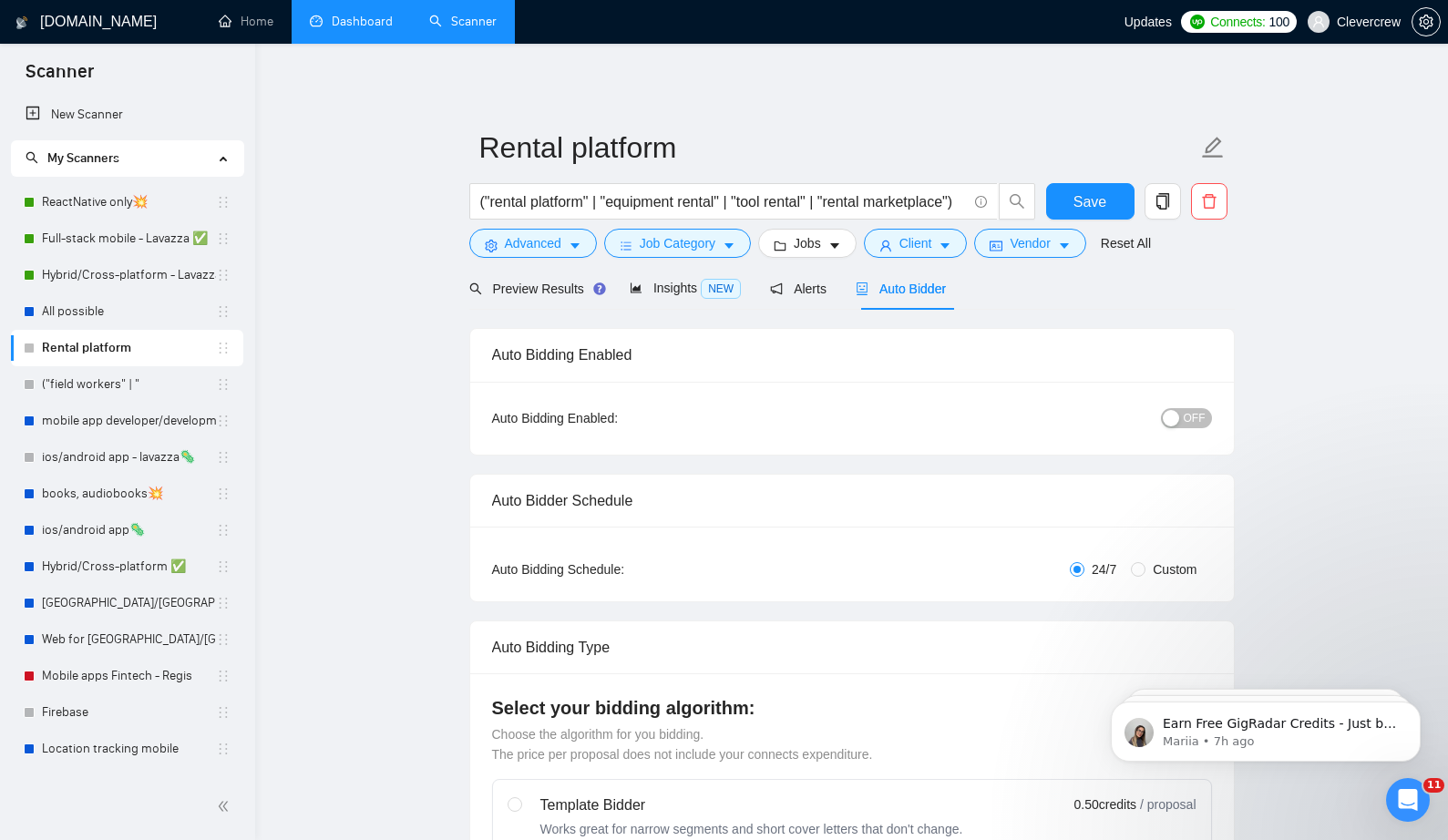
click at [318, 21] on link "Dashboard" at bounding box center [350, 22] width 83 height 16
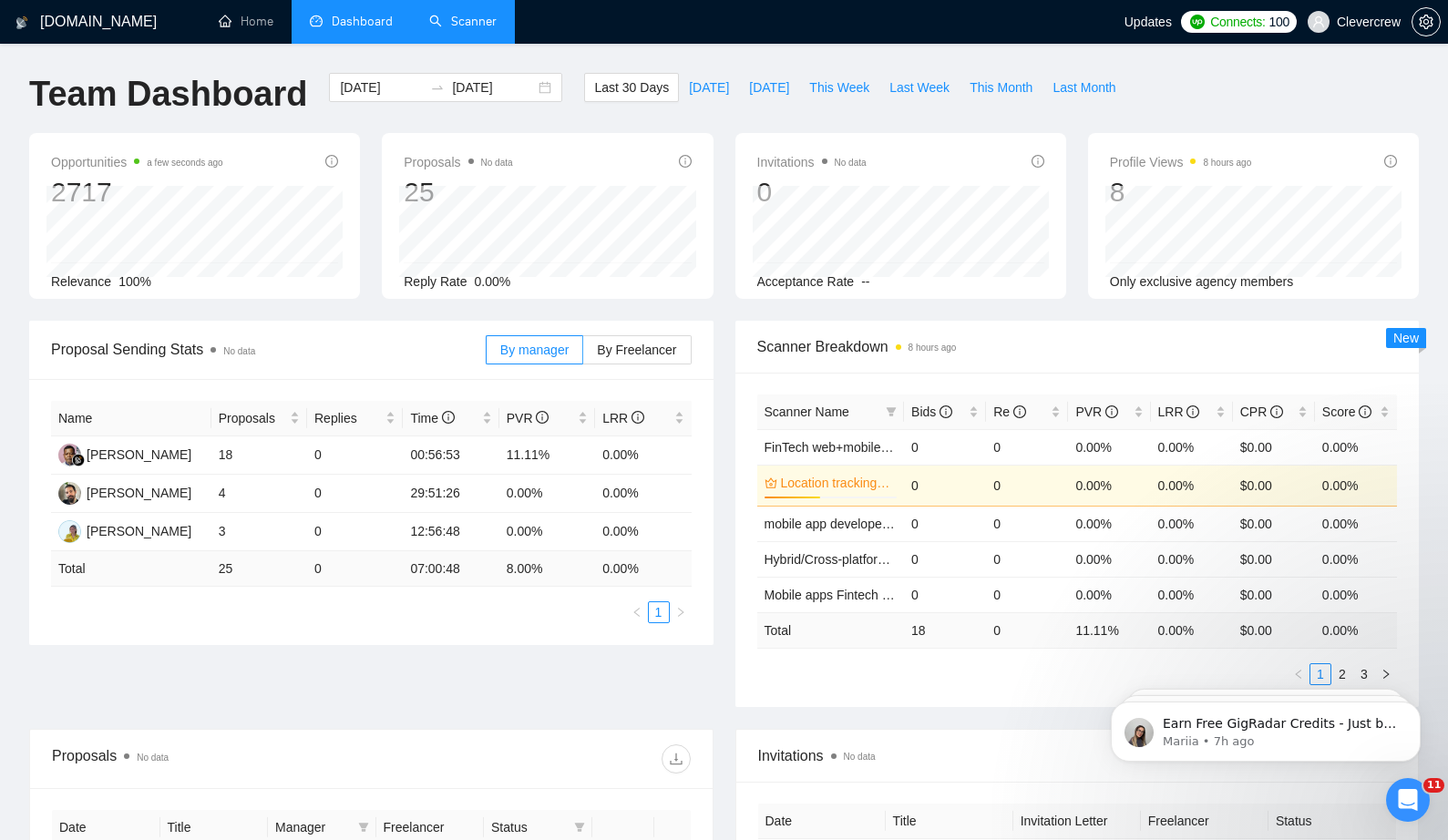
click at [480, 20] on link "Scanner" at bounding box center [462, 22] width 68 height 16
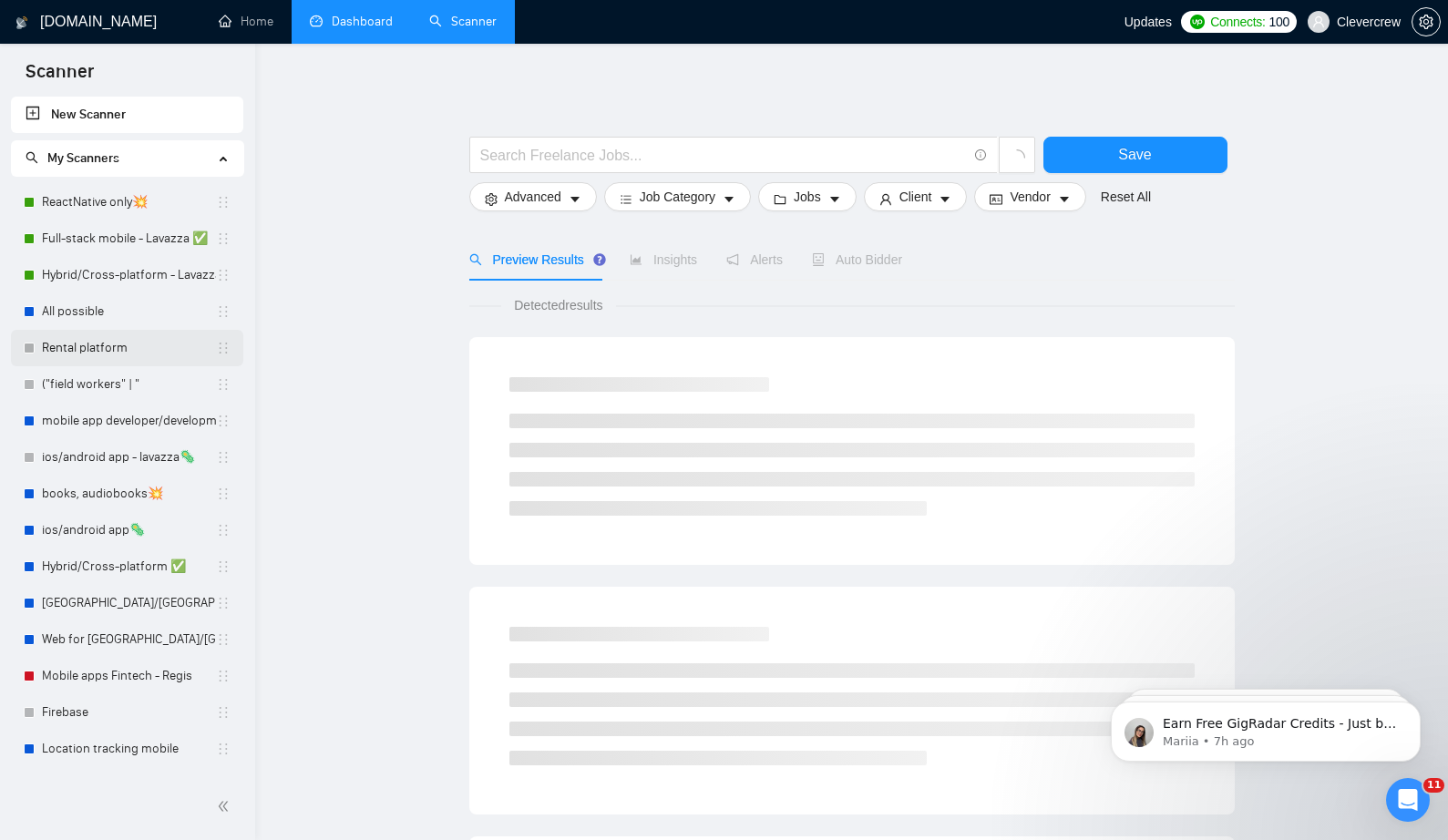
click at [125, 348] on link "Rental platform" at bounding box center [129, 348] width 174 height 36
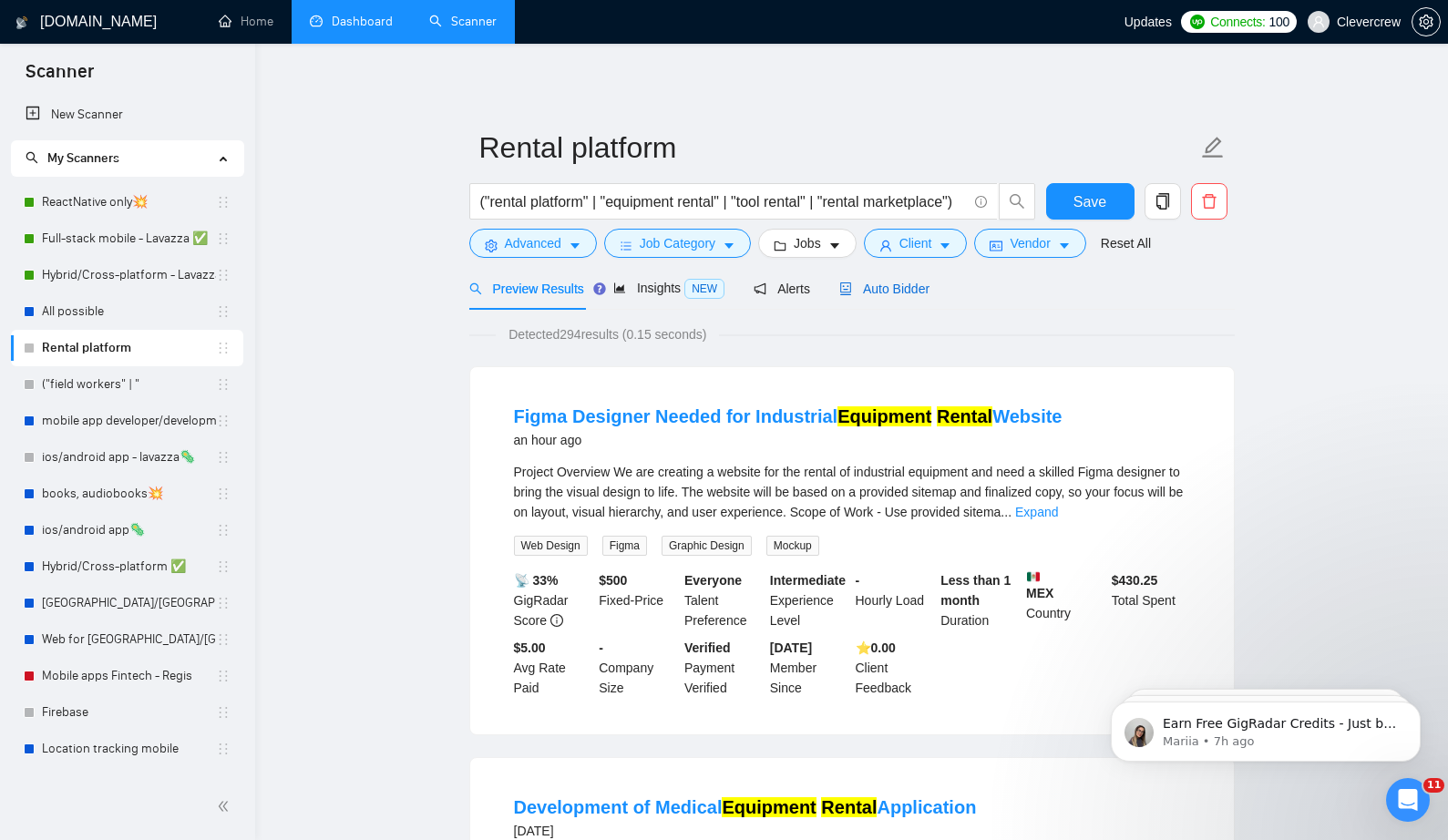
click at [895, 294] on span "Auto Bidder" at bounding box center [884, 289] width 90 height 15
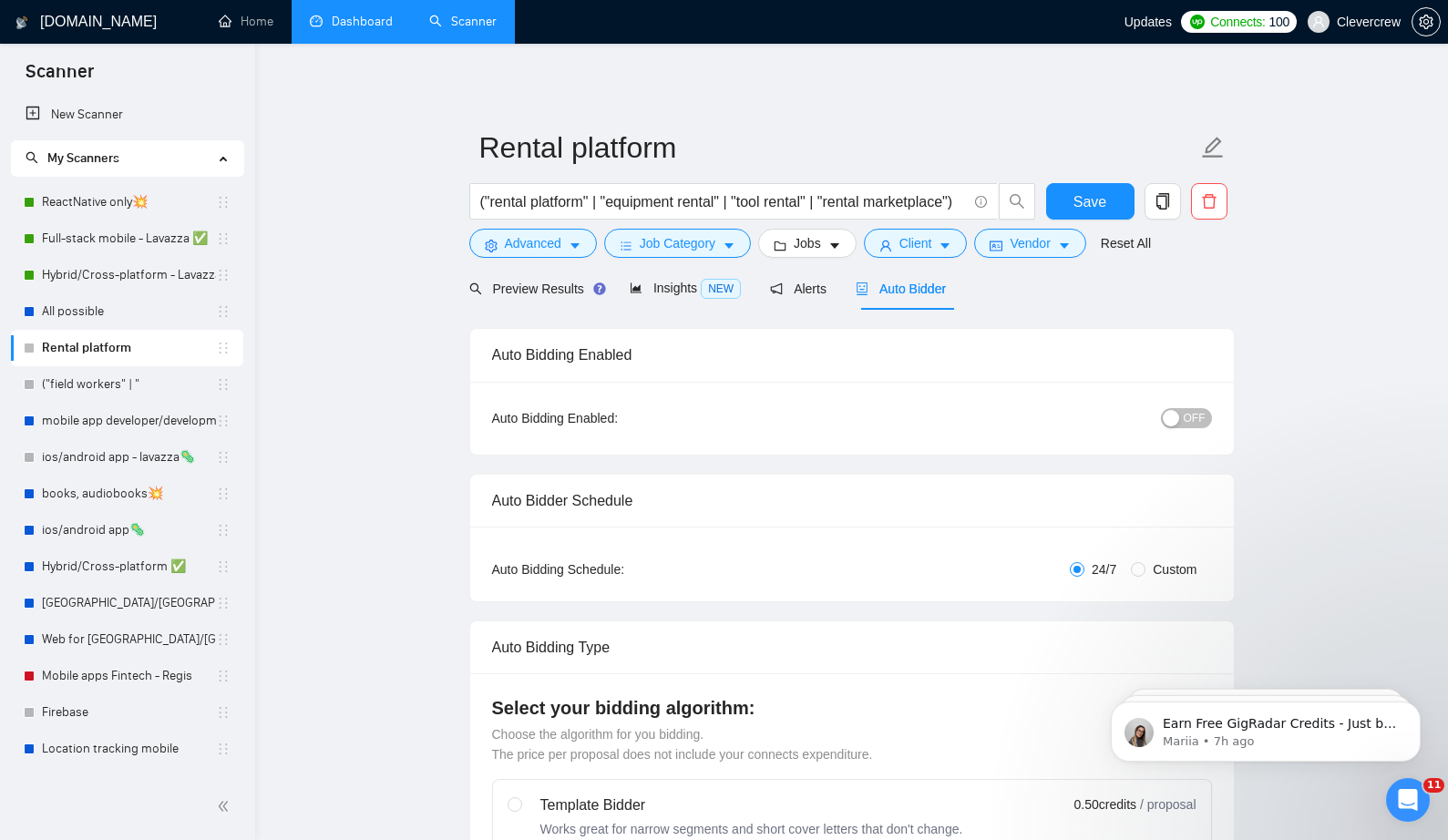
click at [356, 29] on link "Dashboard" at bounding box center [350, 22] width 83 height 16
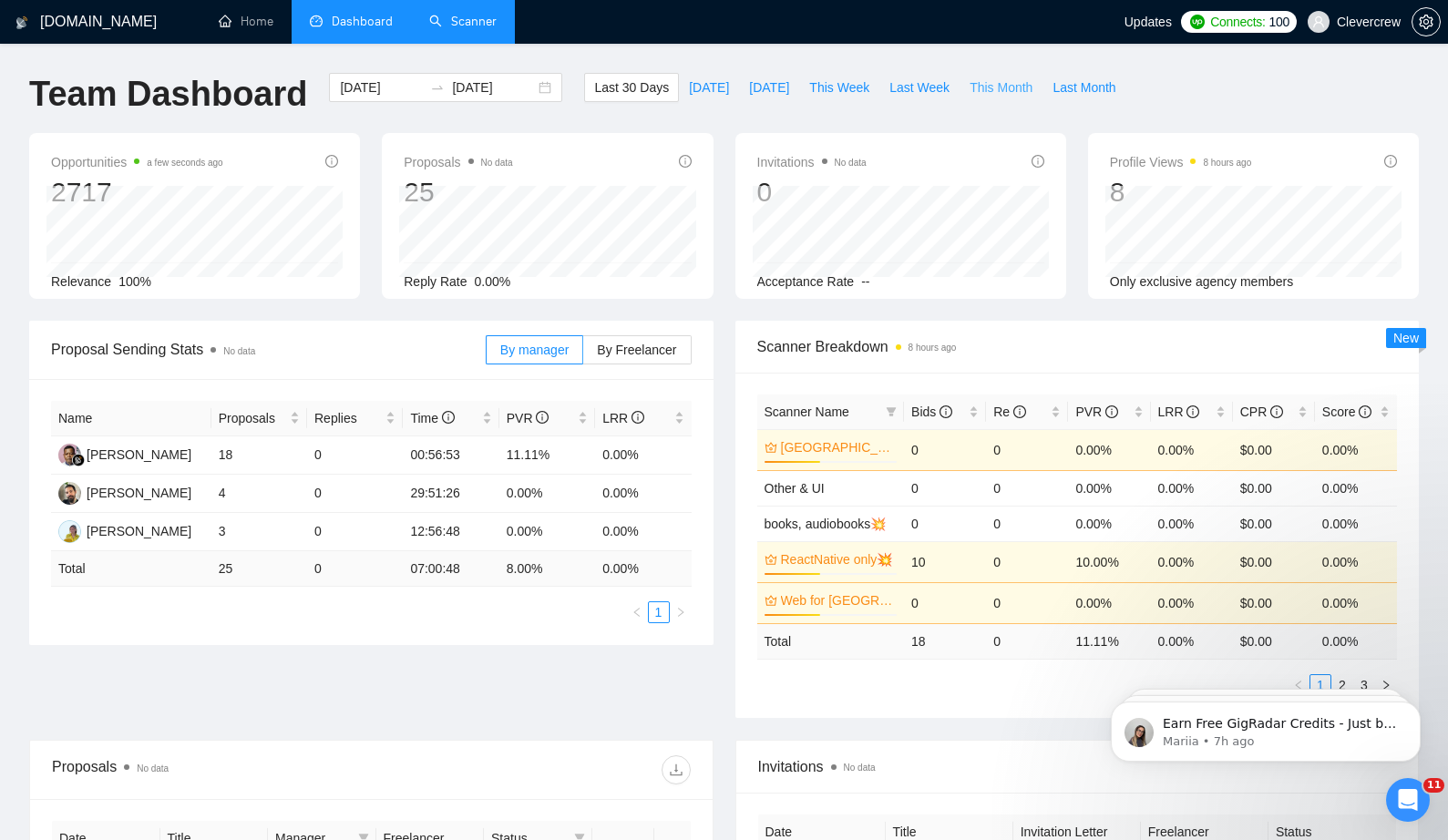
click at [994, 86] on span "This Month" at bounding box center [1001, 87] width 63 height 20
type input "[DATE]"
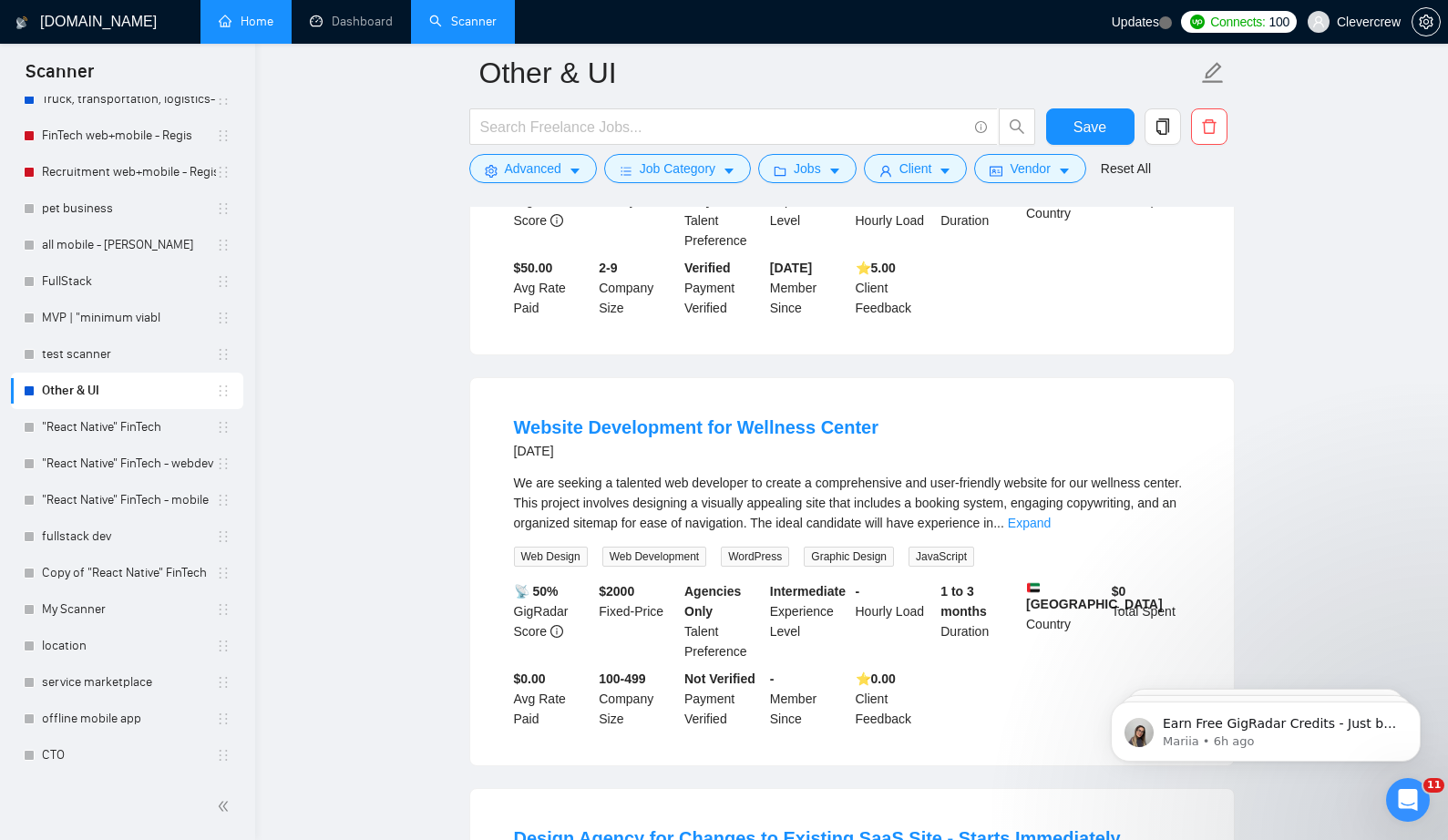
scroll to position [7361, 0]
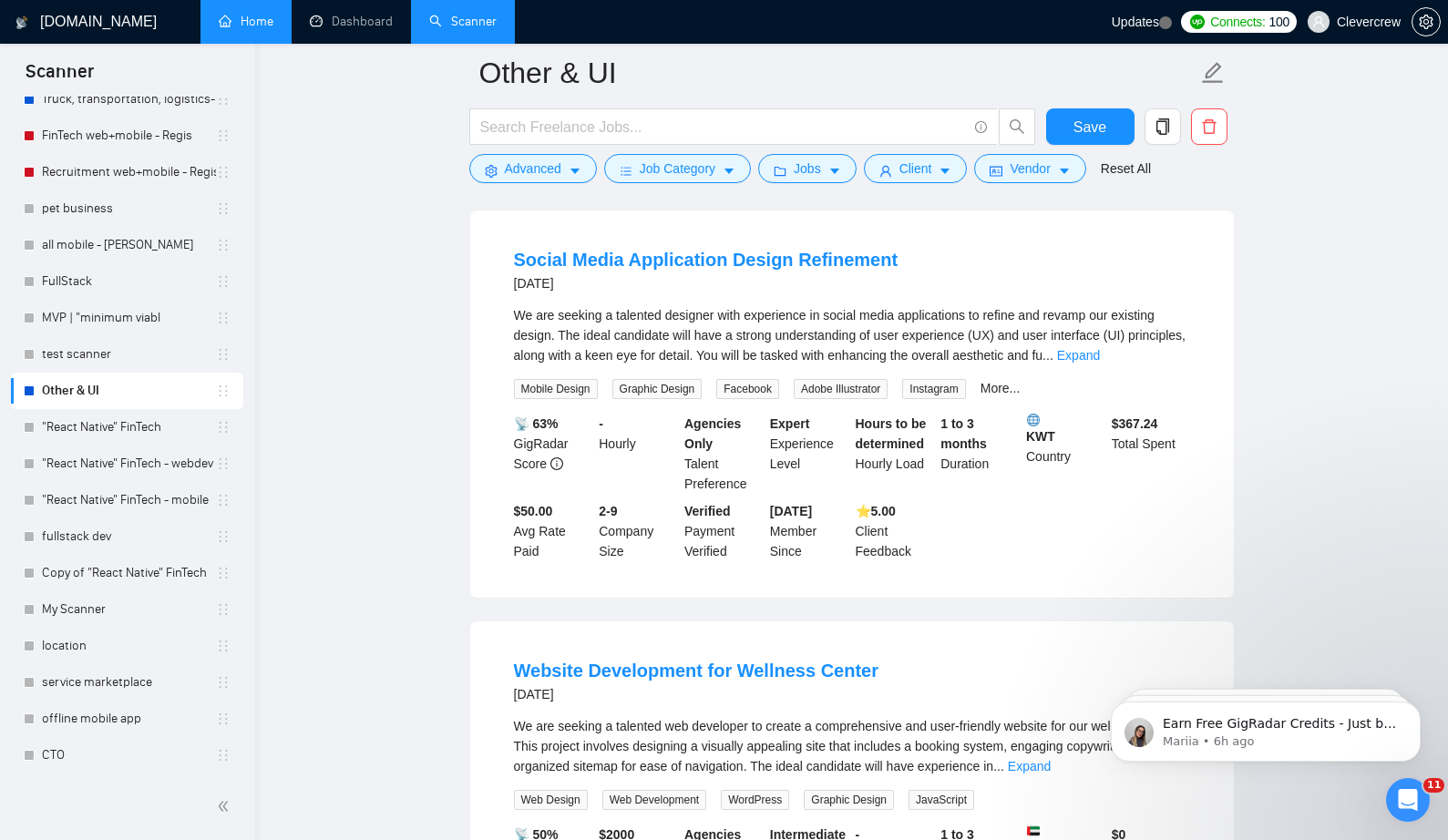
click at [245, 23] on link "Home" at bounding box center [246, 22] width 55 height 16
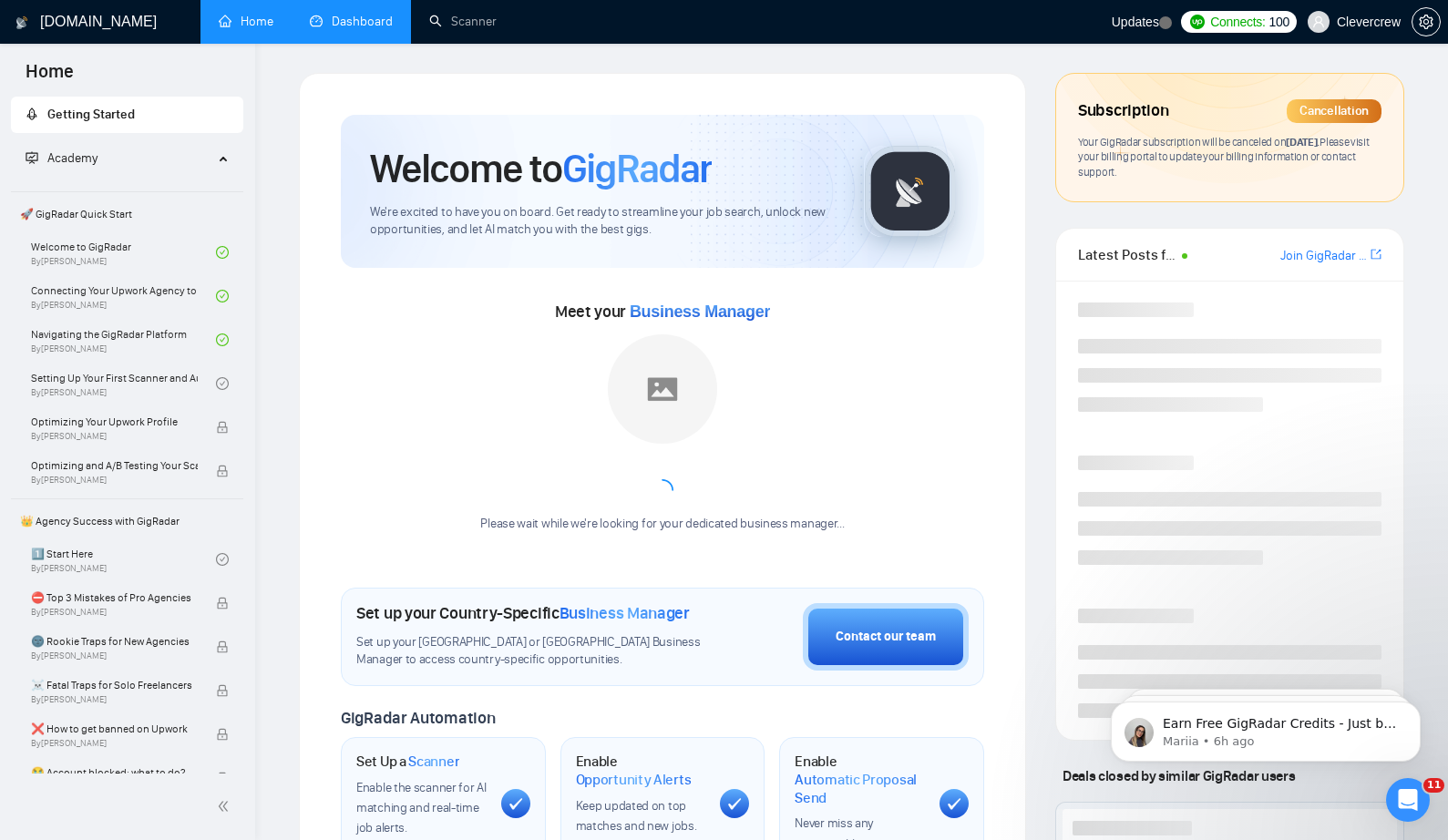
click at [330, 22] on link "Dashboard" at bounding box center [350, 22] width 83 height 16
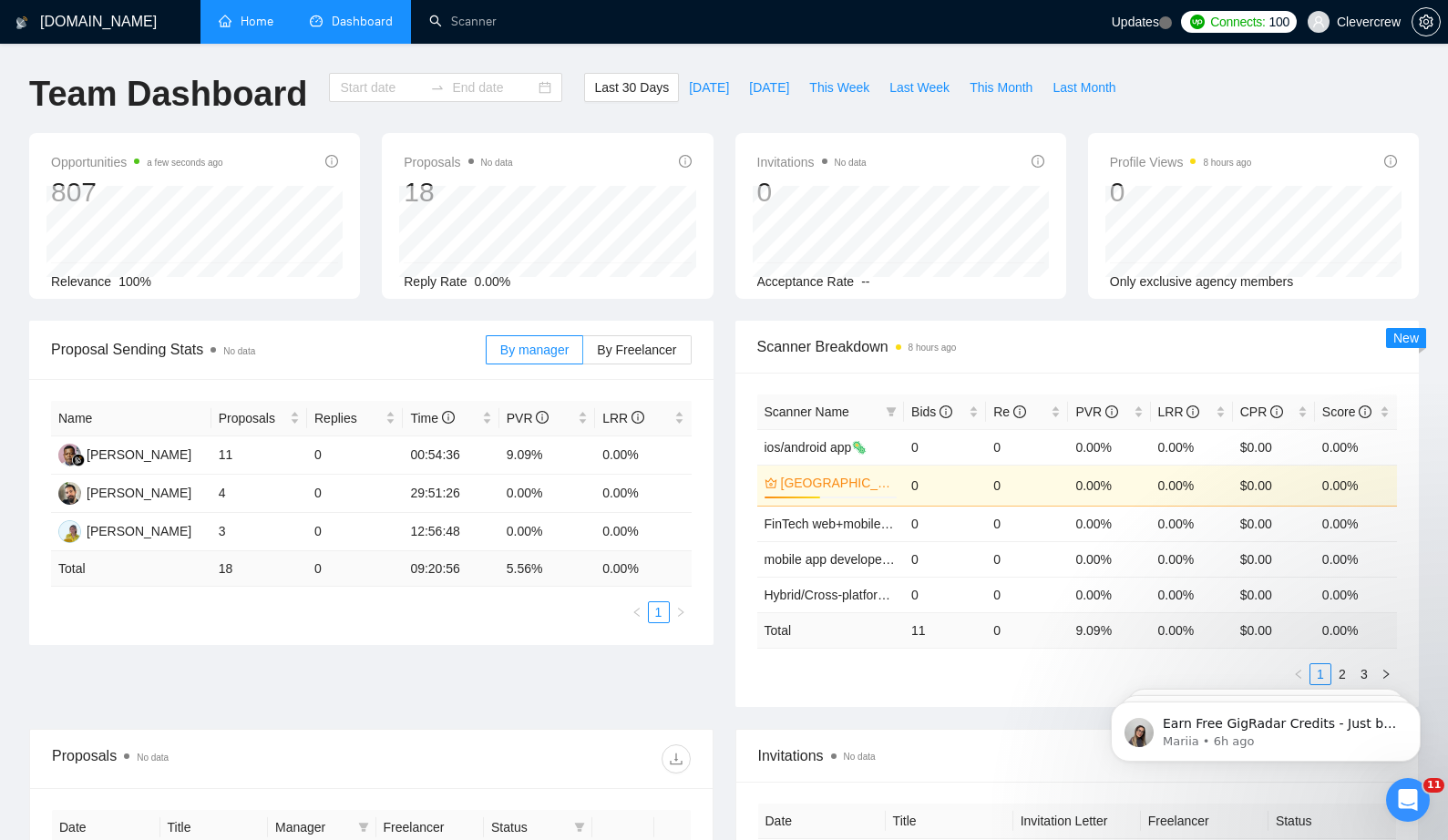
type input "[DATE]"
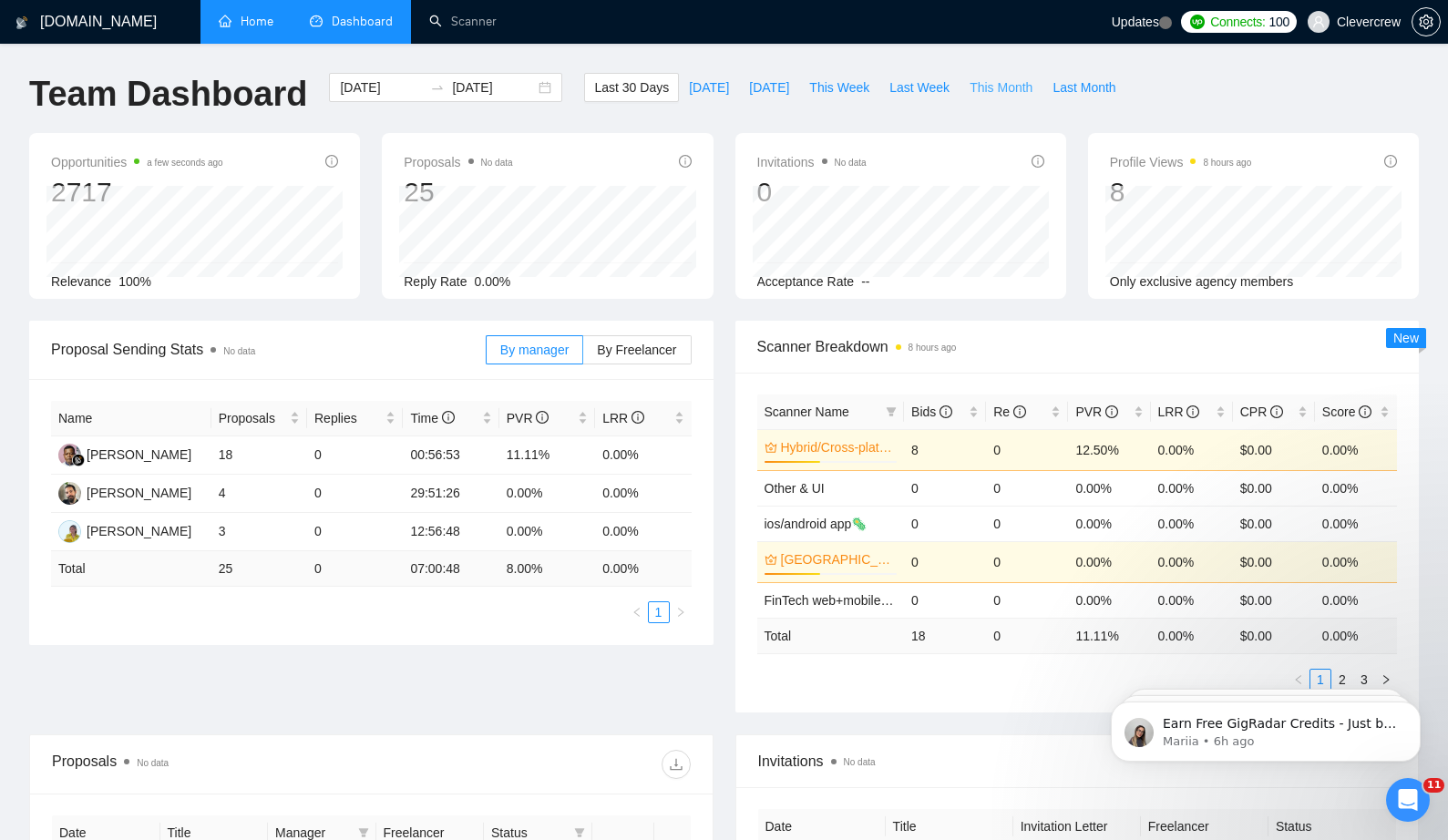
click at [1010, 90] on span "This Month" at bounding box center [1001, 87] width 63 height 20
type input "[DATE]"
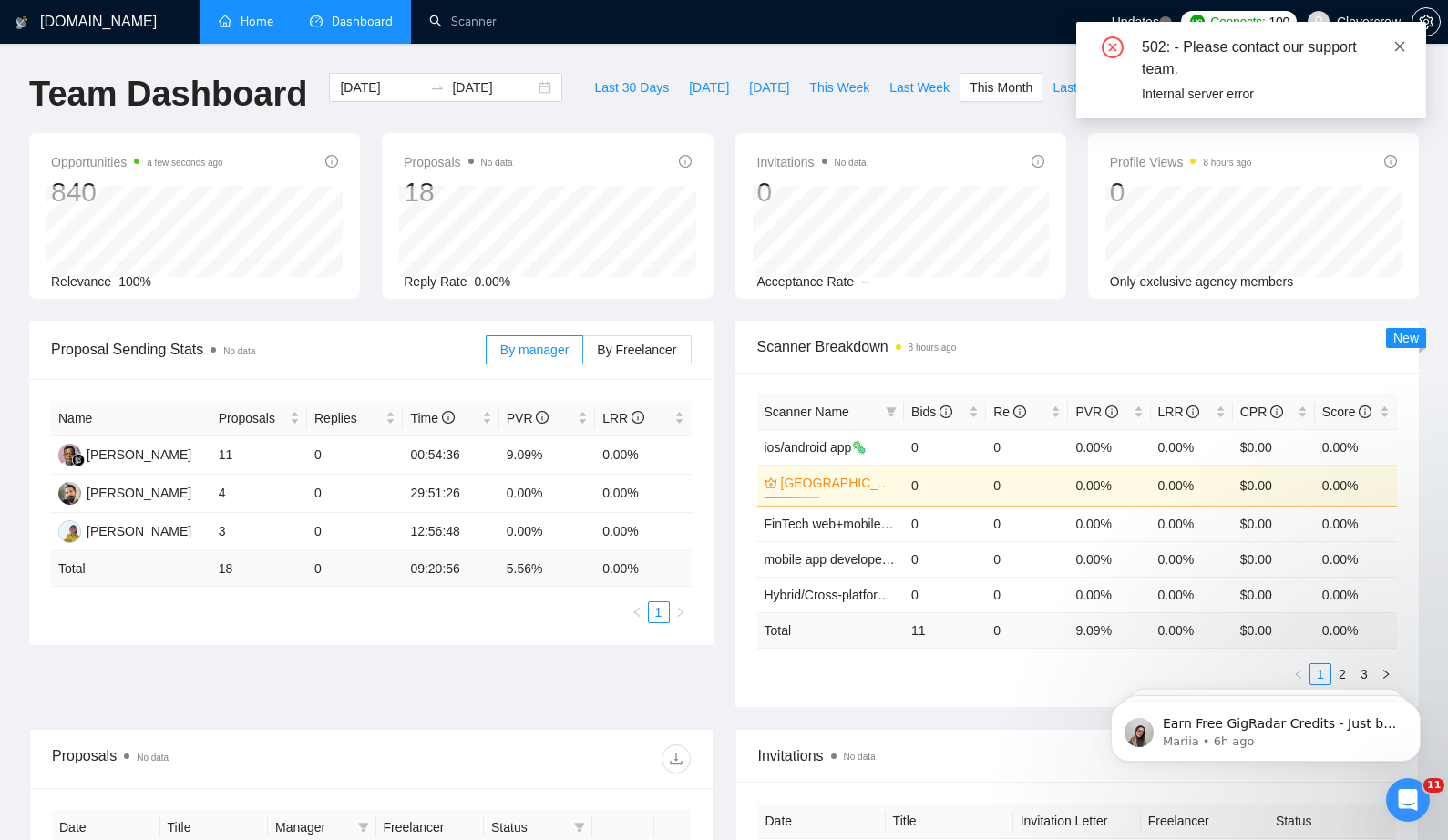
click at [1397, 47] on icon "close" at bounding box center [1399, 46] width 13 height 13
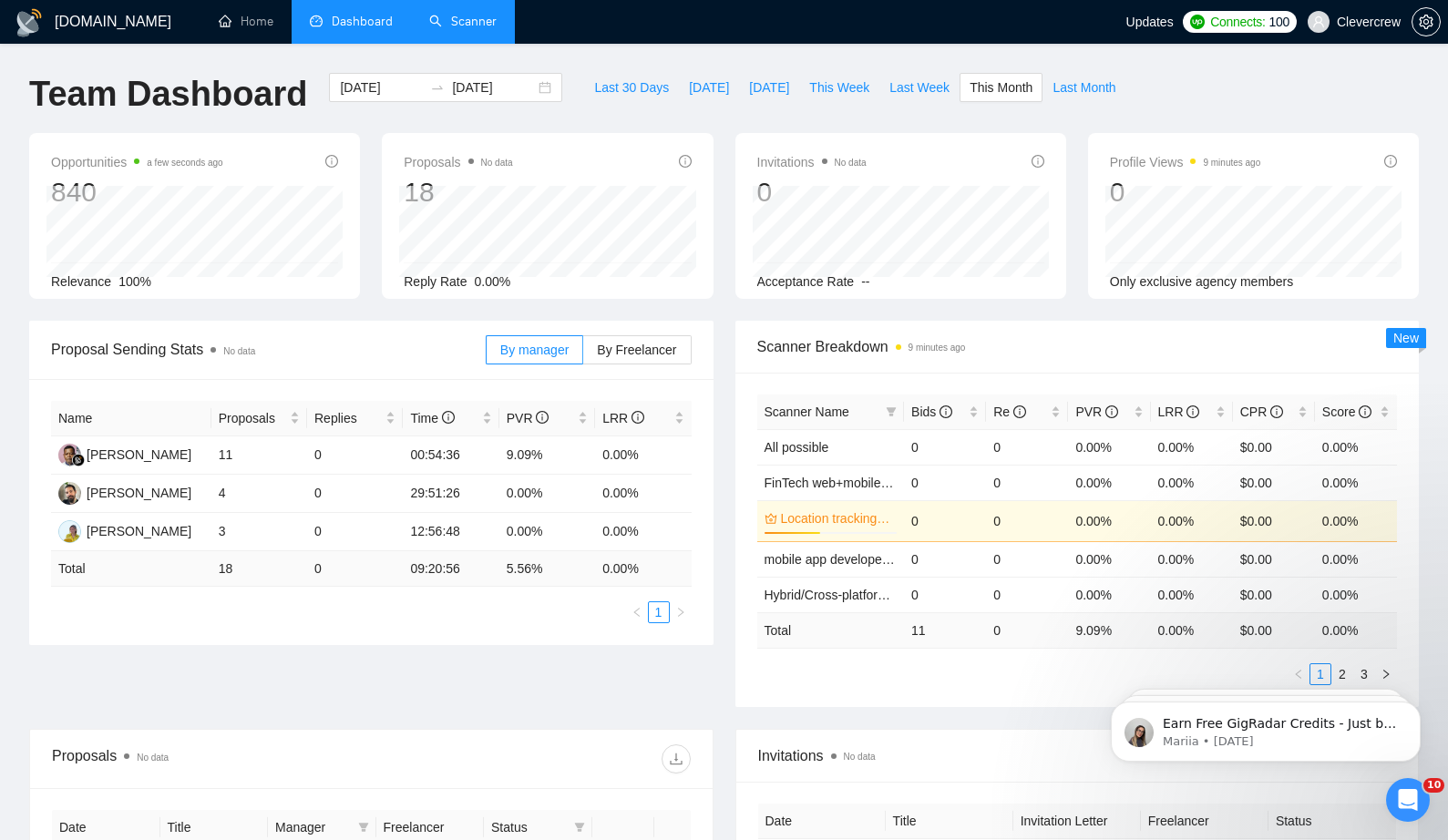
click at [476, 18] on link "Scanner" at bounding box center [462, 22] width 68 height 16
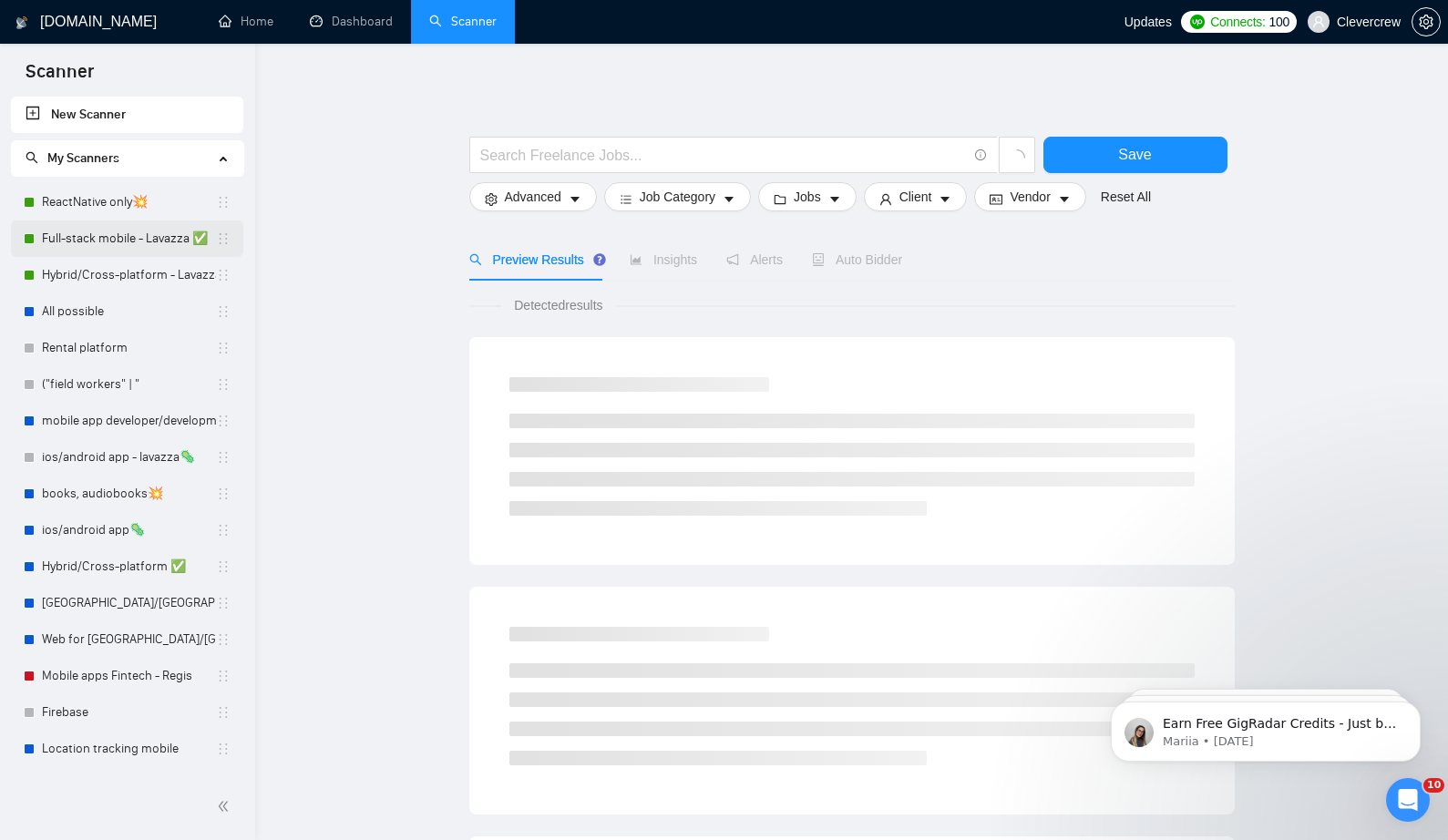
click at [138, 234] on link "Full-stack mobile - Lavazza ✅" at bounding box center [129, 238] width 174 height 36
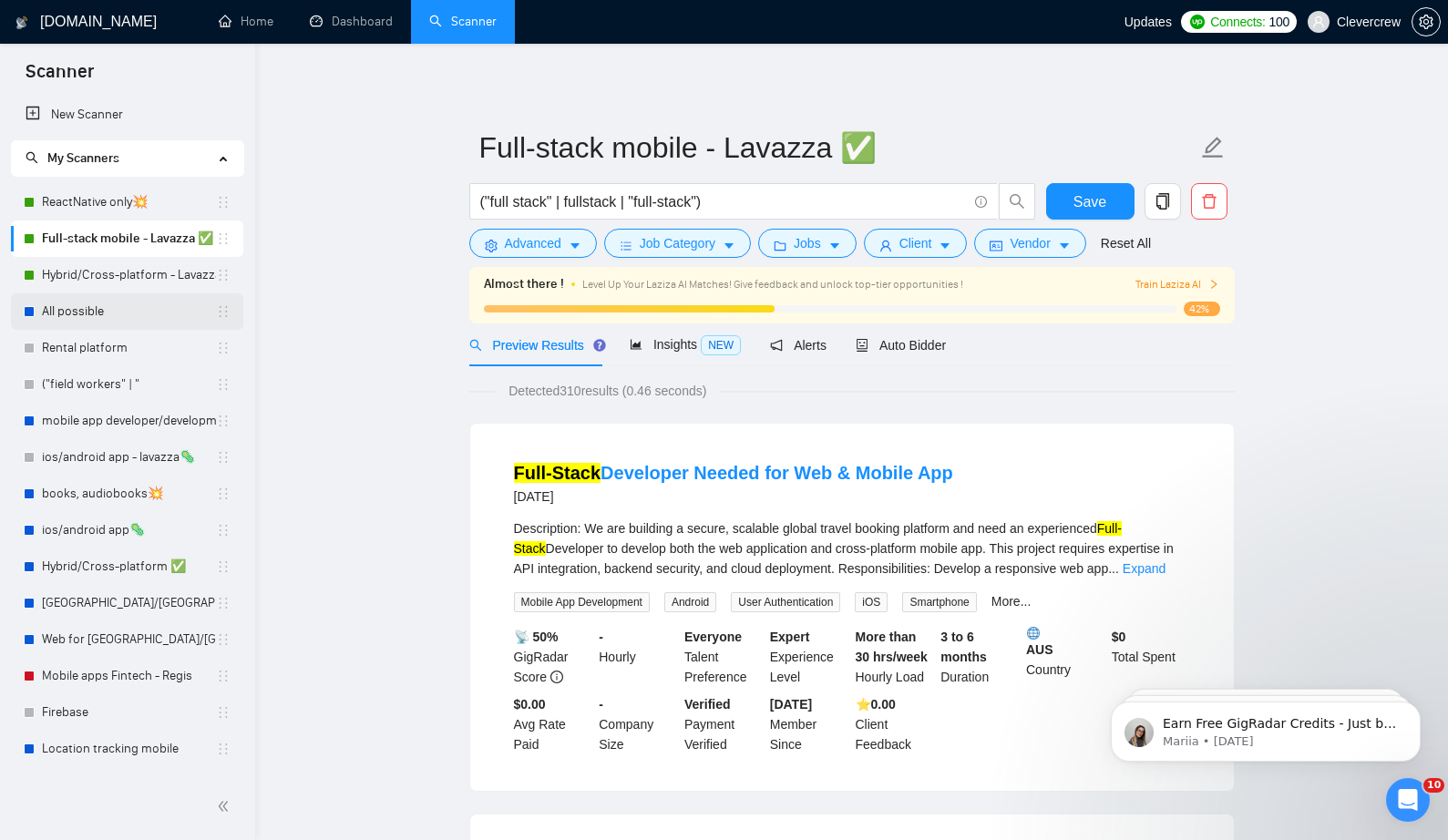
click at [126, 298] on link "All possible" at bounding box center [129, 311] width 174 height 36
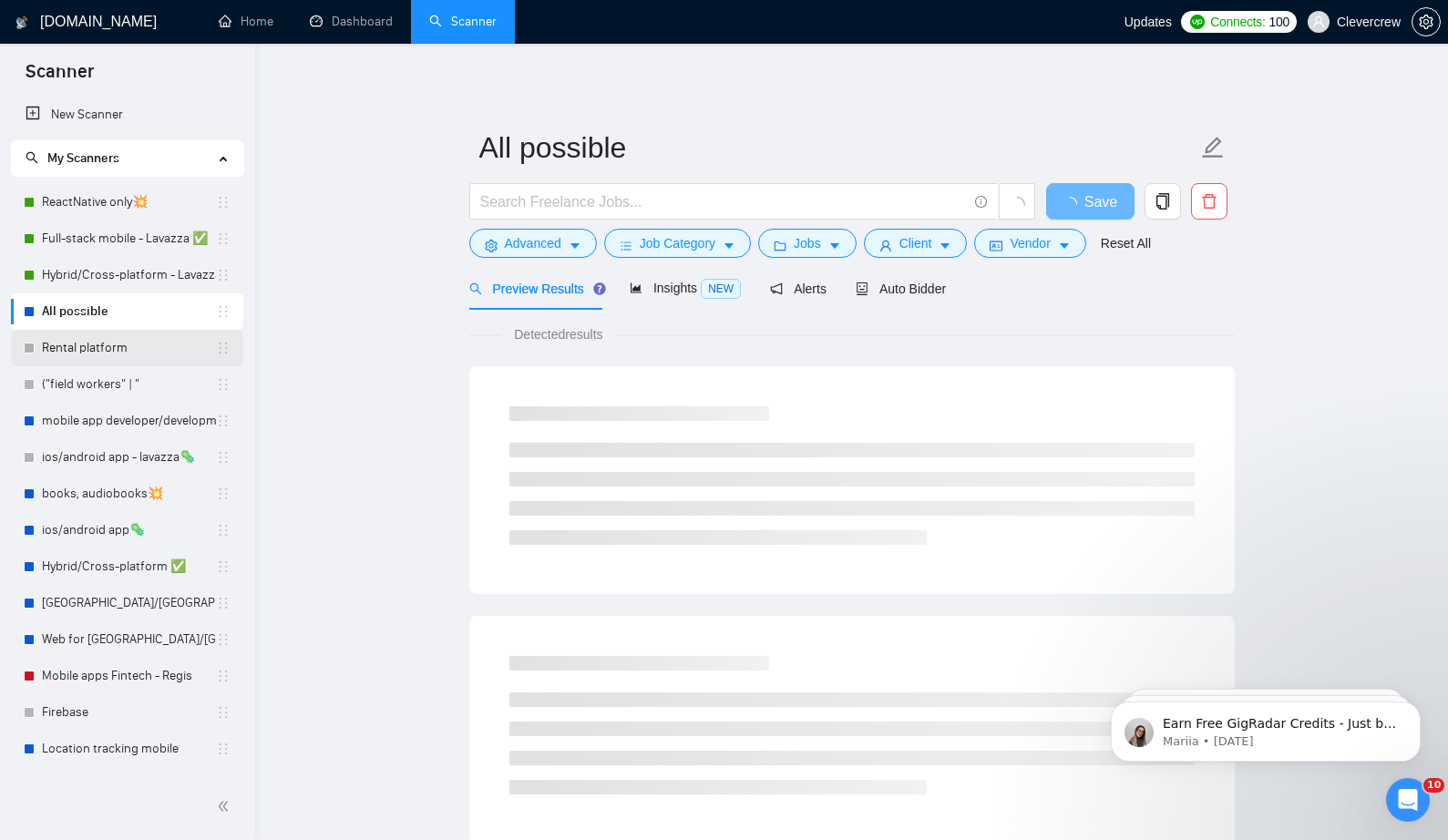
click at [152, 349] on link "Rental platform" at bounding box center [129, 348] width 174 height 36
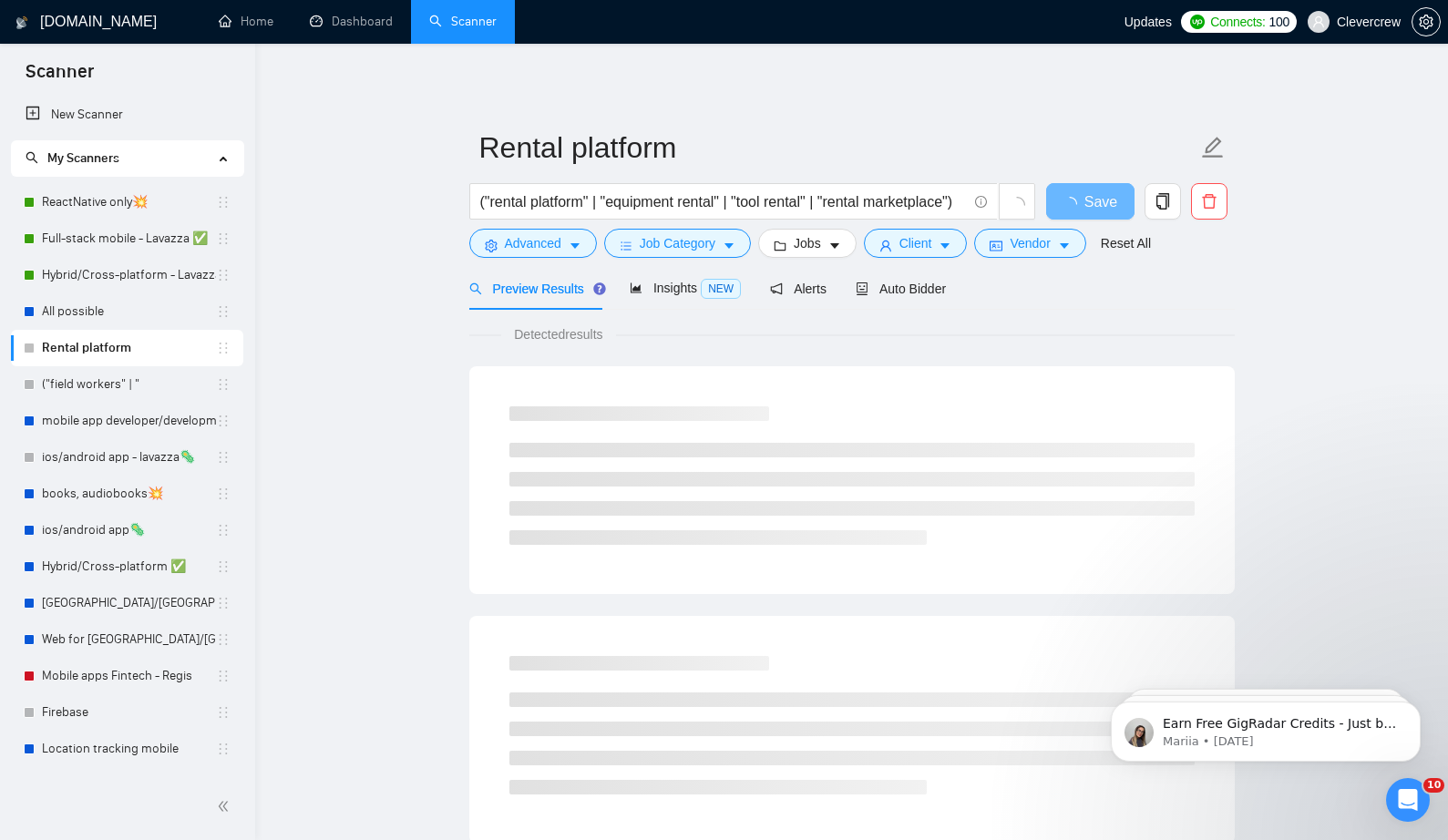
click at [152, 354] on link "Rental platform" at bounding box center [129, 348] width 174 height 36
click at [141, 394] on link "("field workers" | "" at bounding box center [129, 384] width 174 height 36
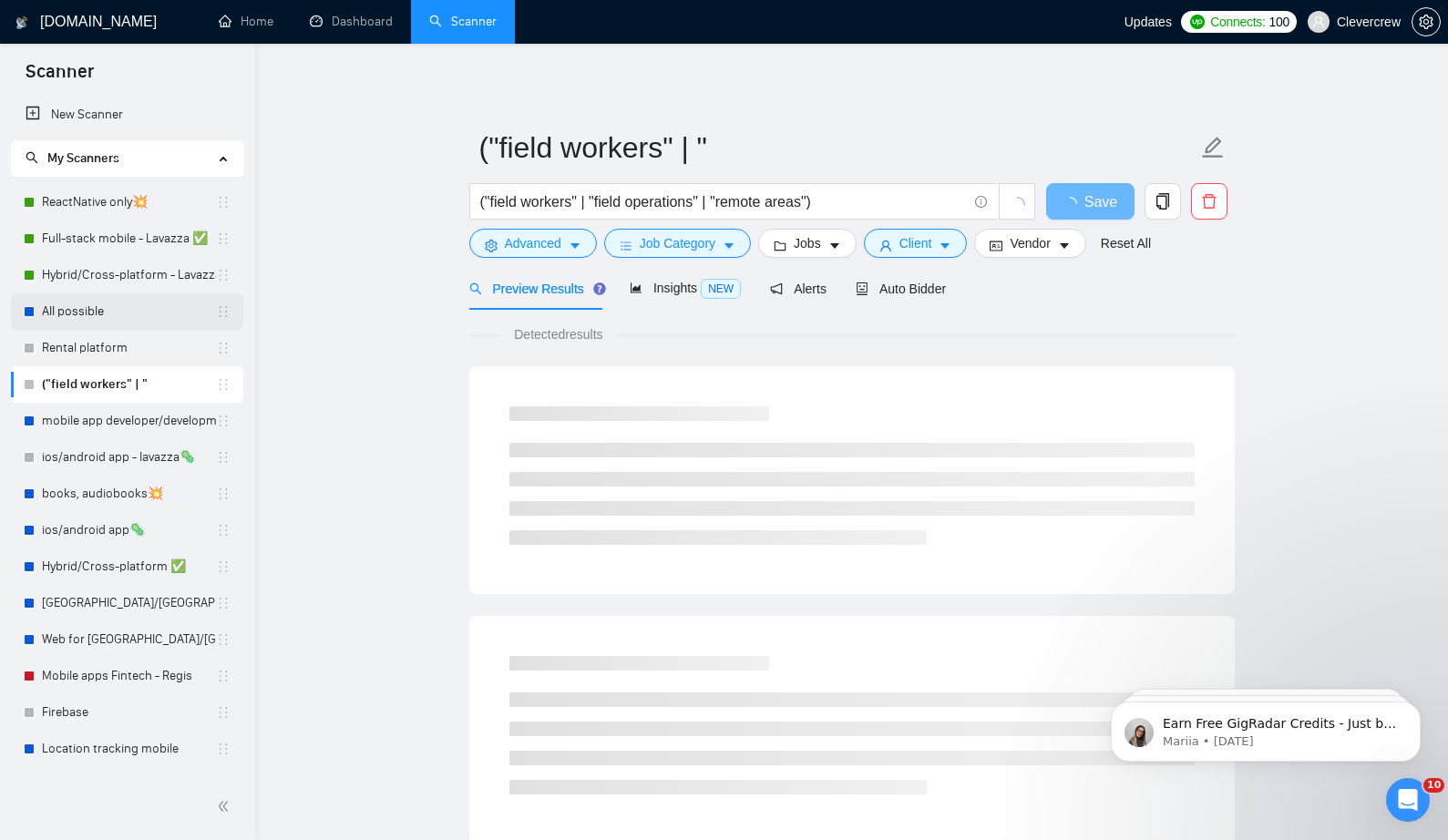
click at [135, 308] on link "All possible" at bounding box center [129, 311] width 174 height 36
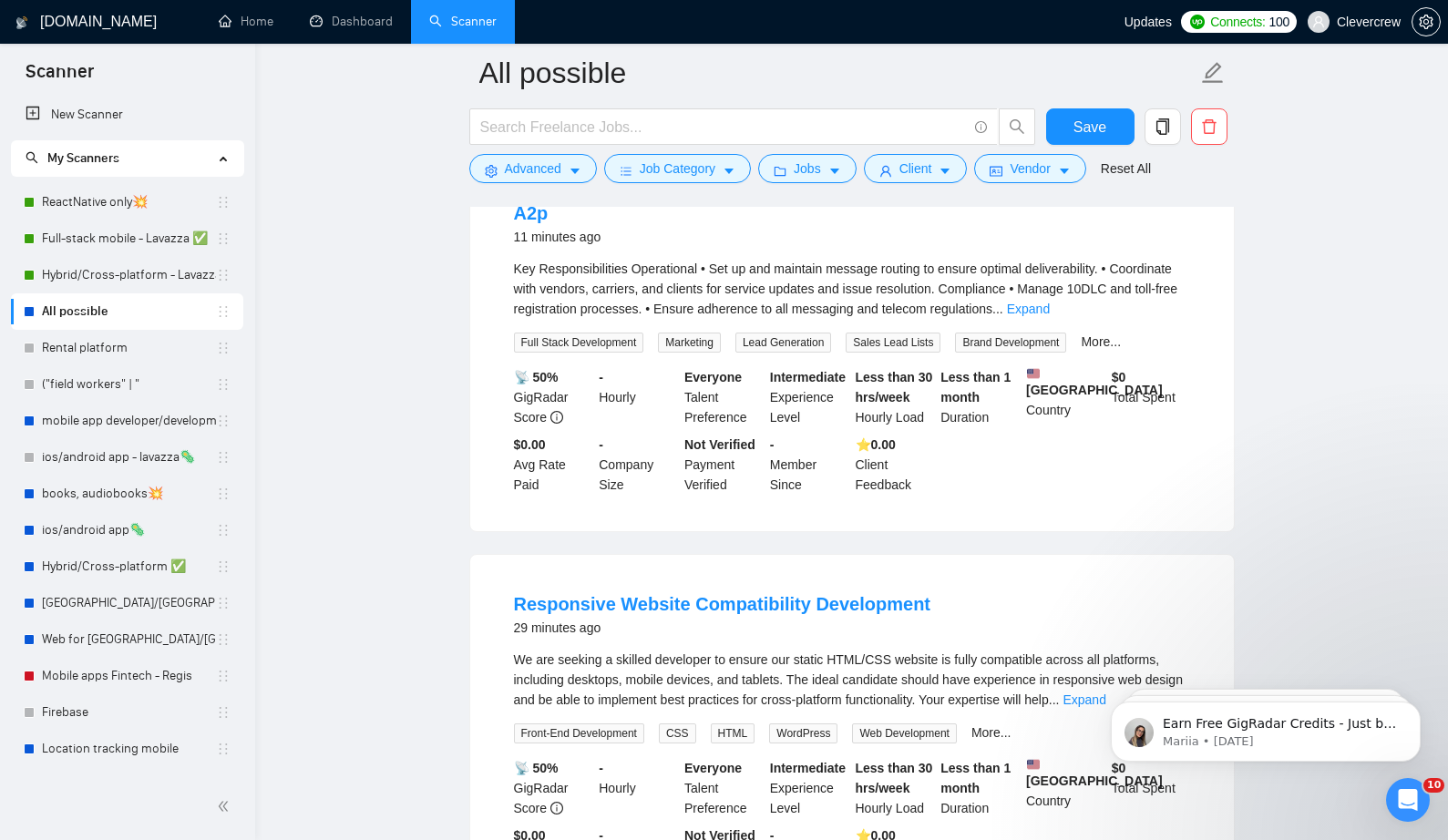
scroll to position [211, 0]
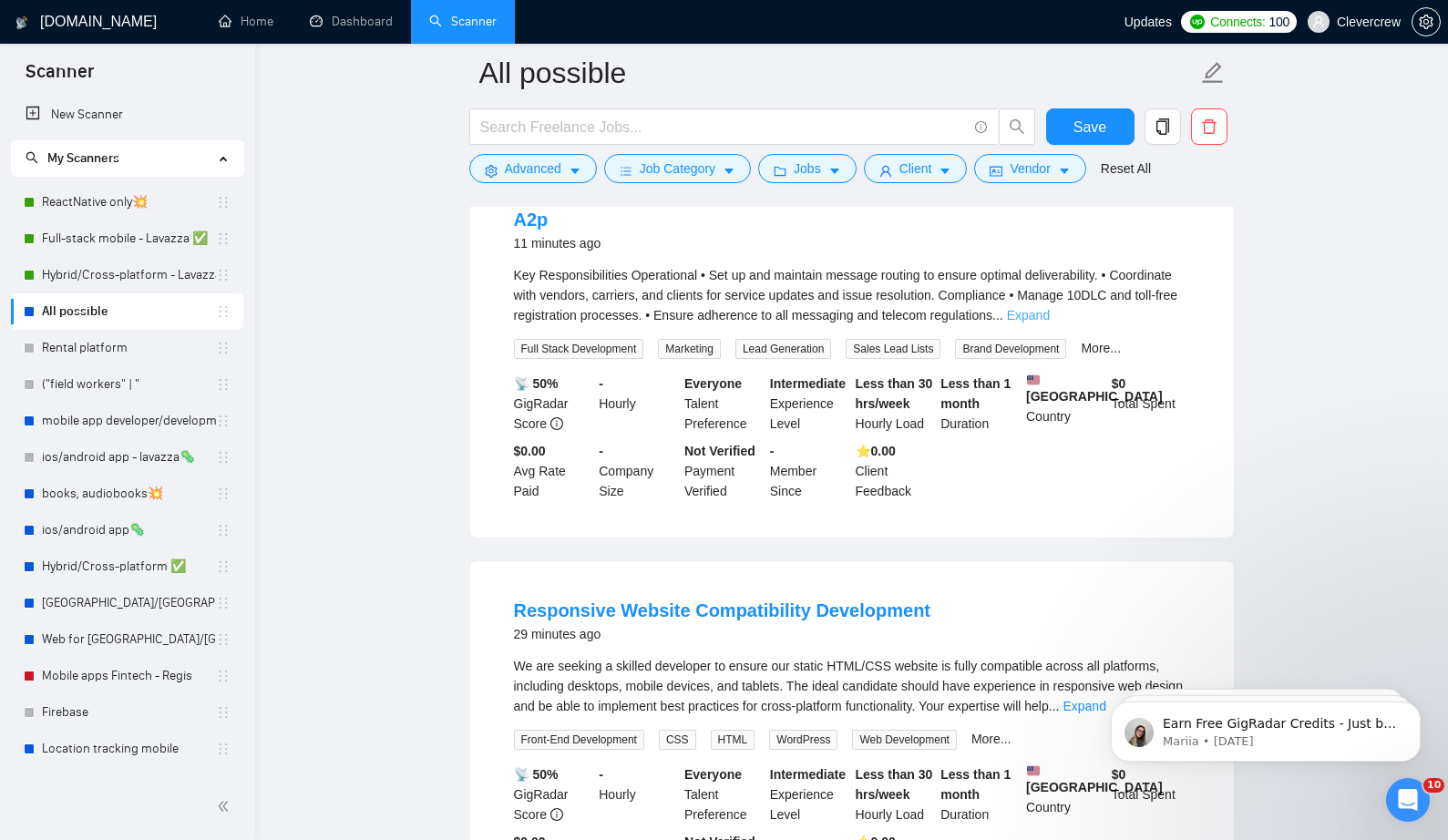
click at [1050, 314] on link "Expand" at bounding box center [1028, 315] width 43 height 15
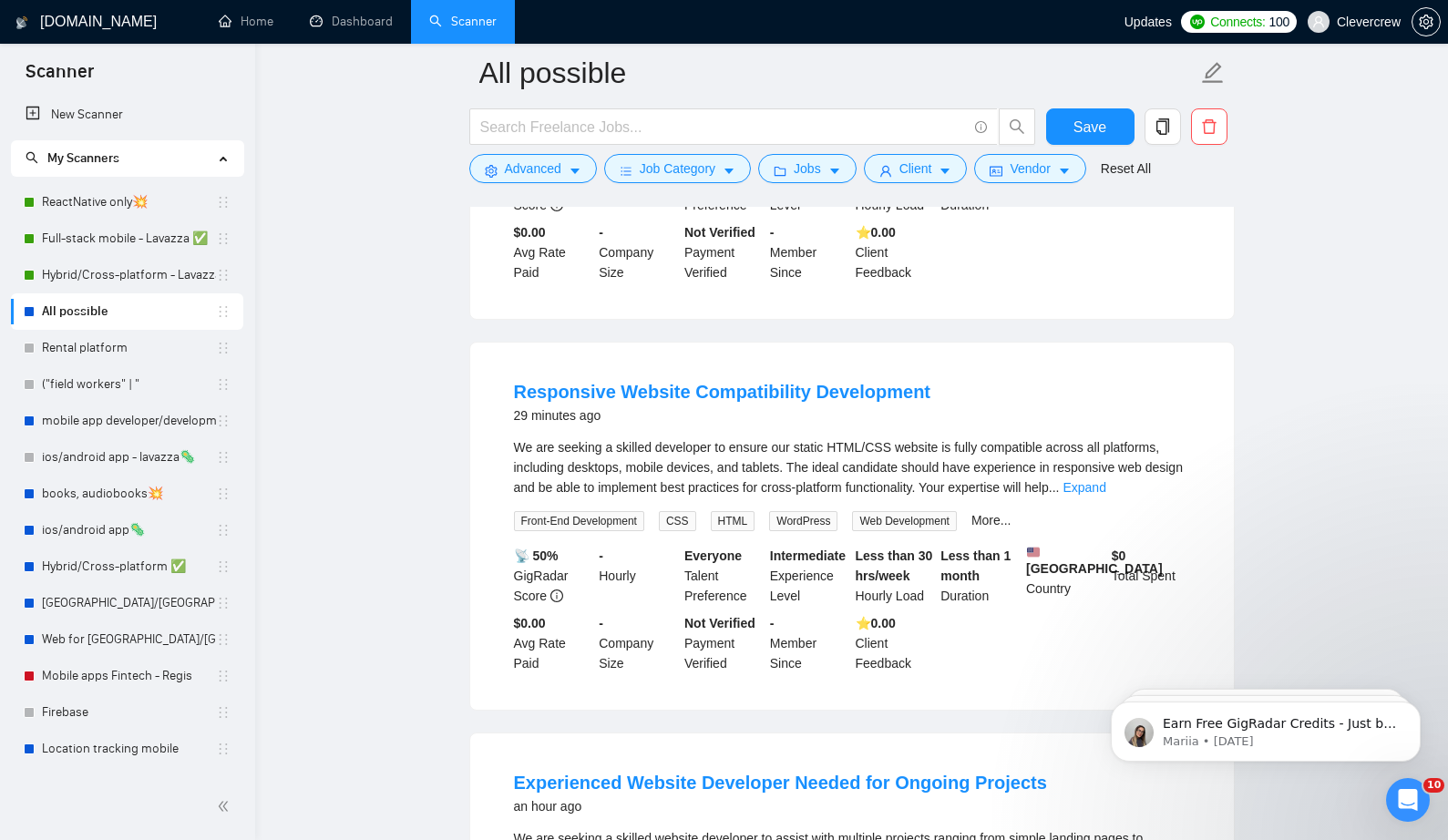
scroll to position [531, 0]
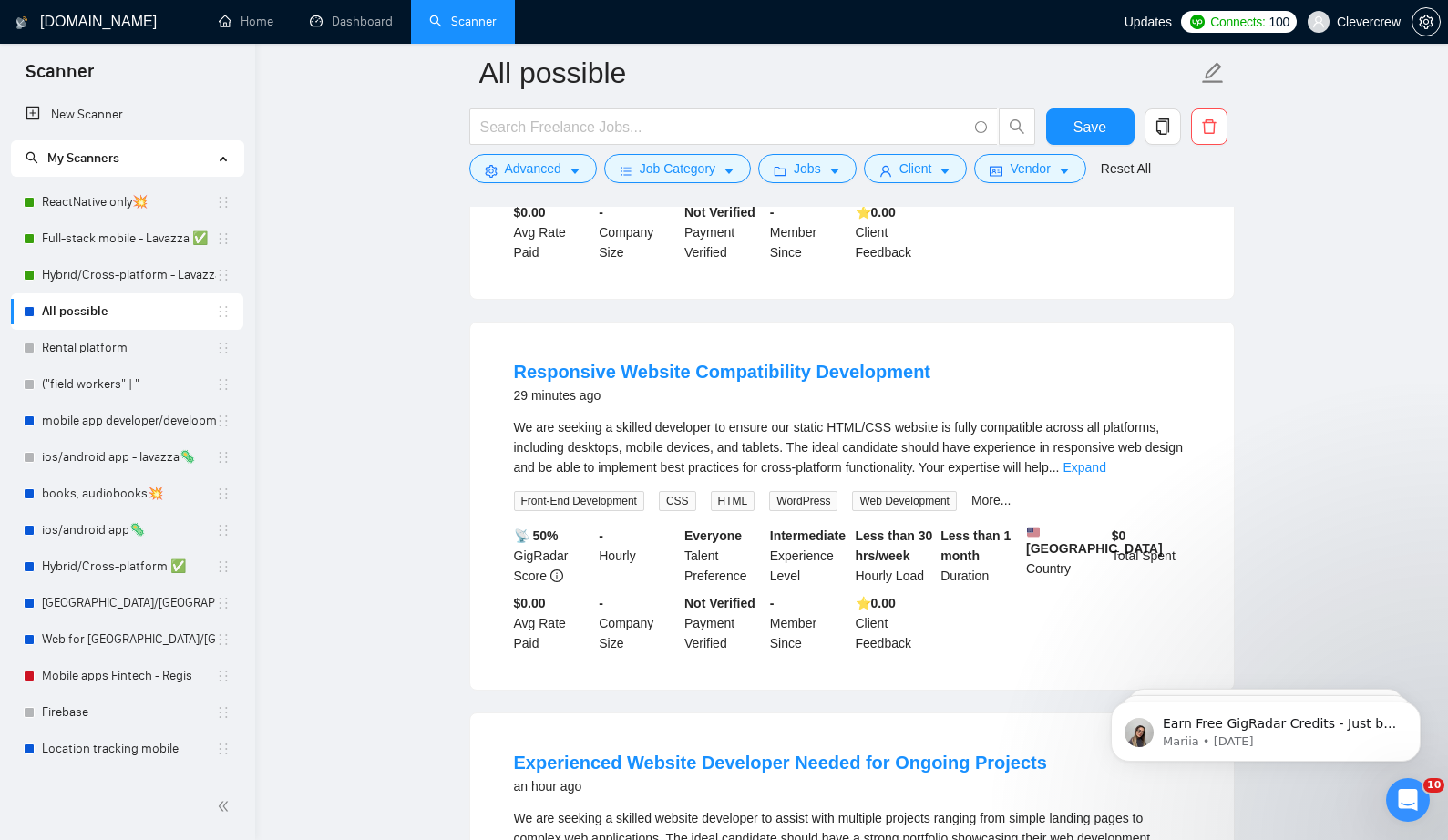
click at [1159, 478] on div "We are seeking a skilled developer to ensure our static HTML/CSS website is ful…" at bounding box center [852, 446] width 677 height 60
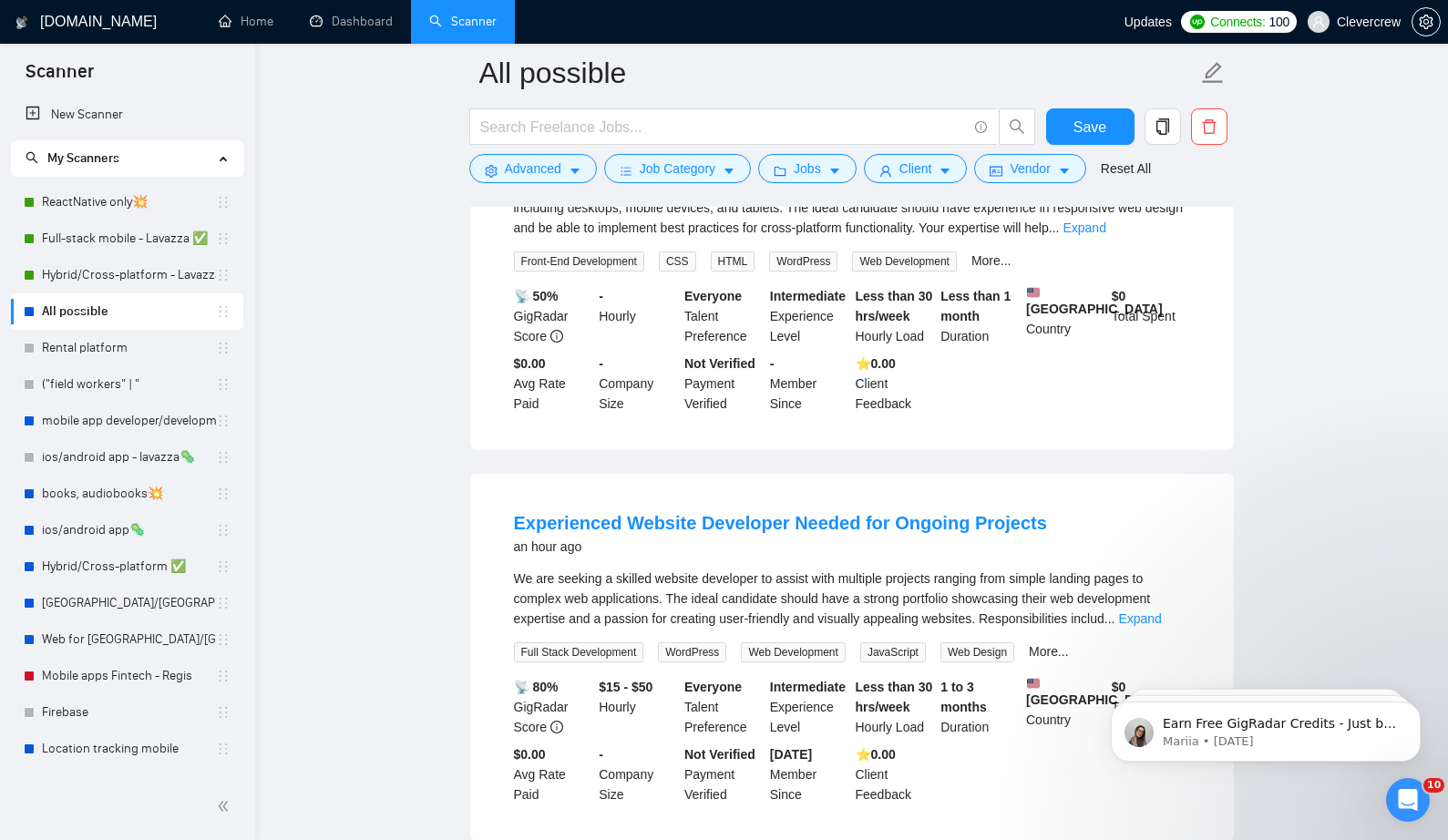
scroll to position [777, 0]
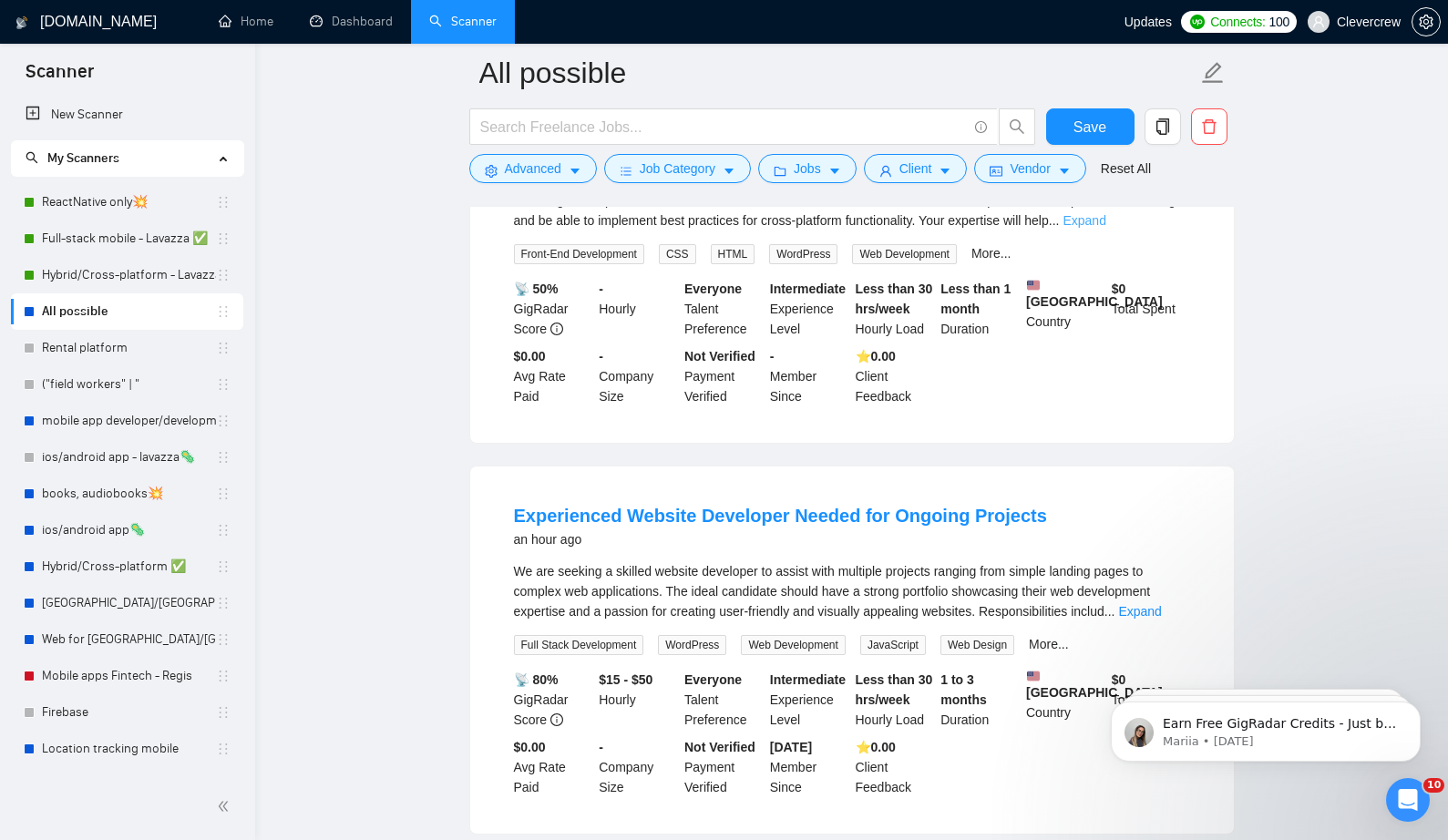
click at [1105, 228] on link "Expand" at bounding box center [1084, 220] width 43 height 15
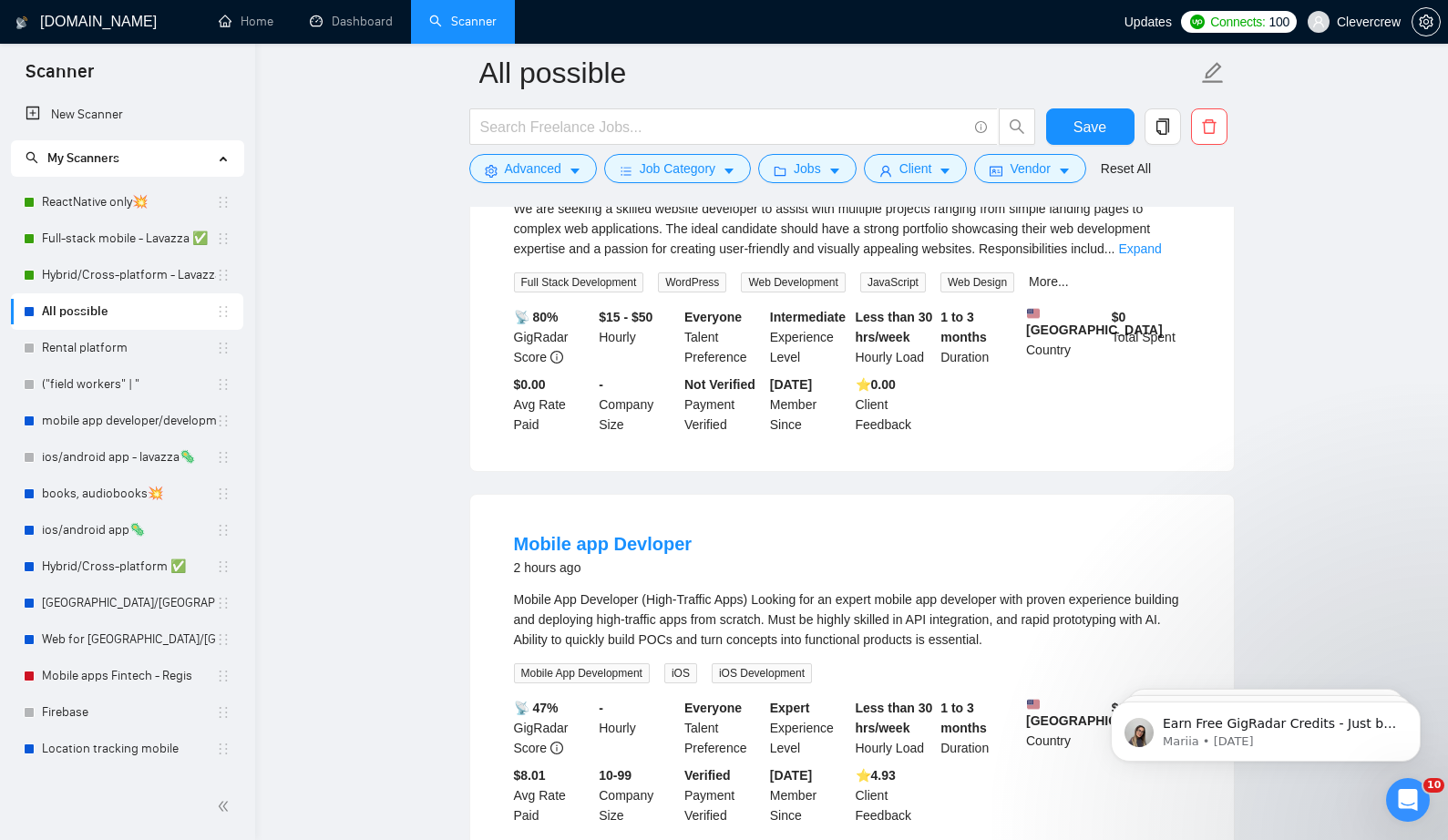
scroll to position [1174, 0]
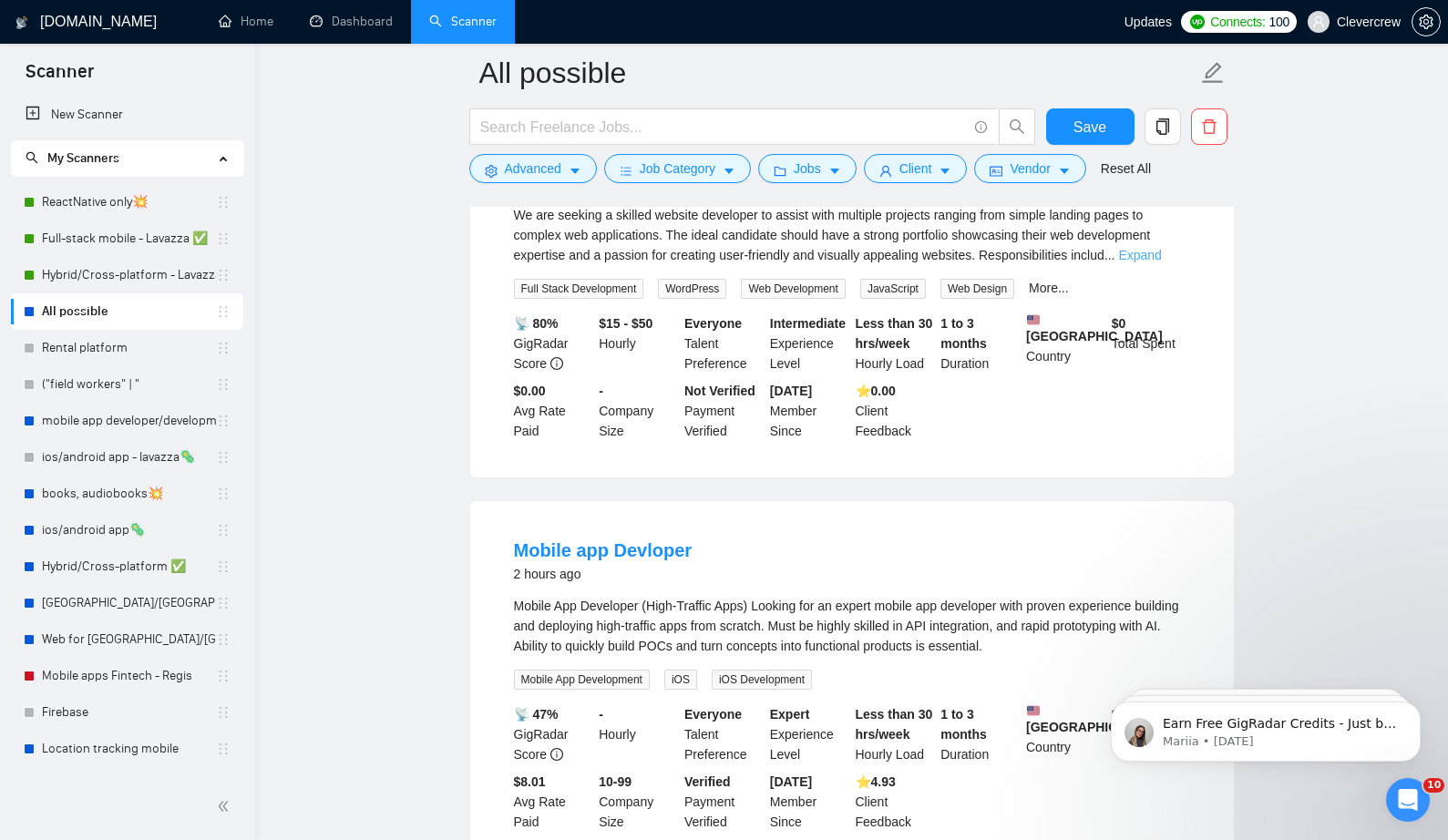
click at [1153, 262] on link "Expand" at bounding box center [1140, 255] width 43 height 15
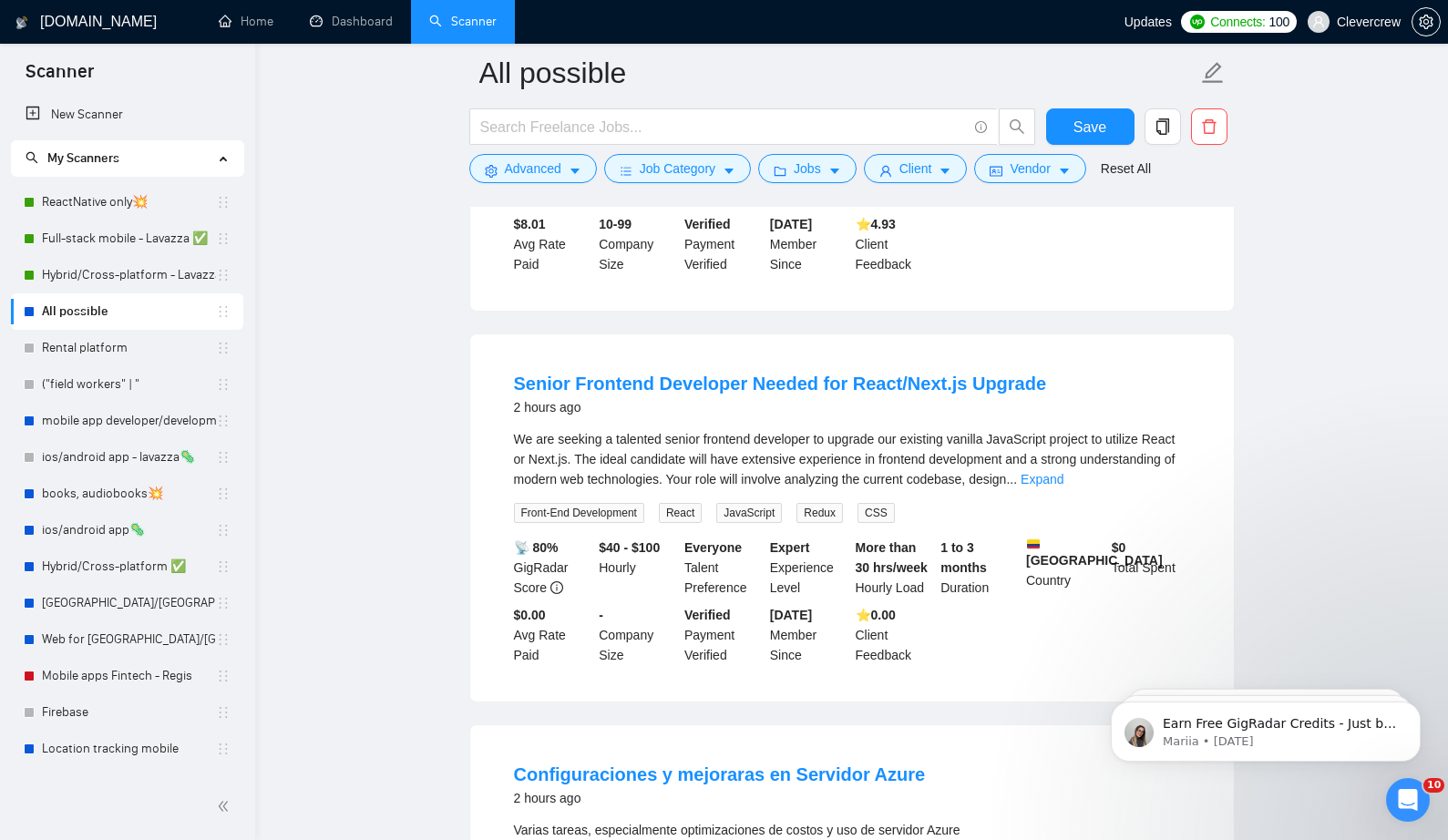
scroll to position [1768, 0]
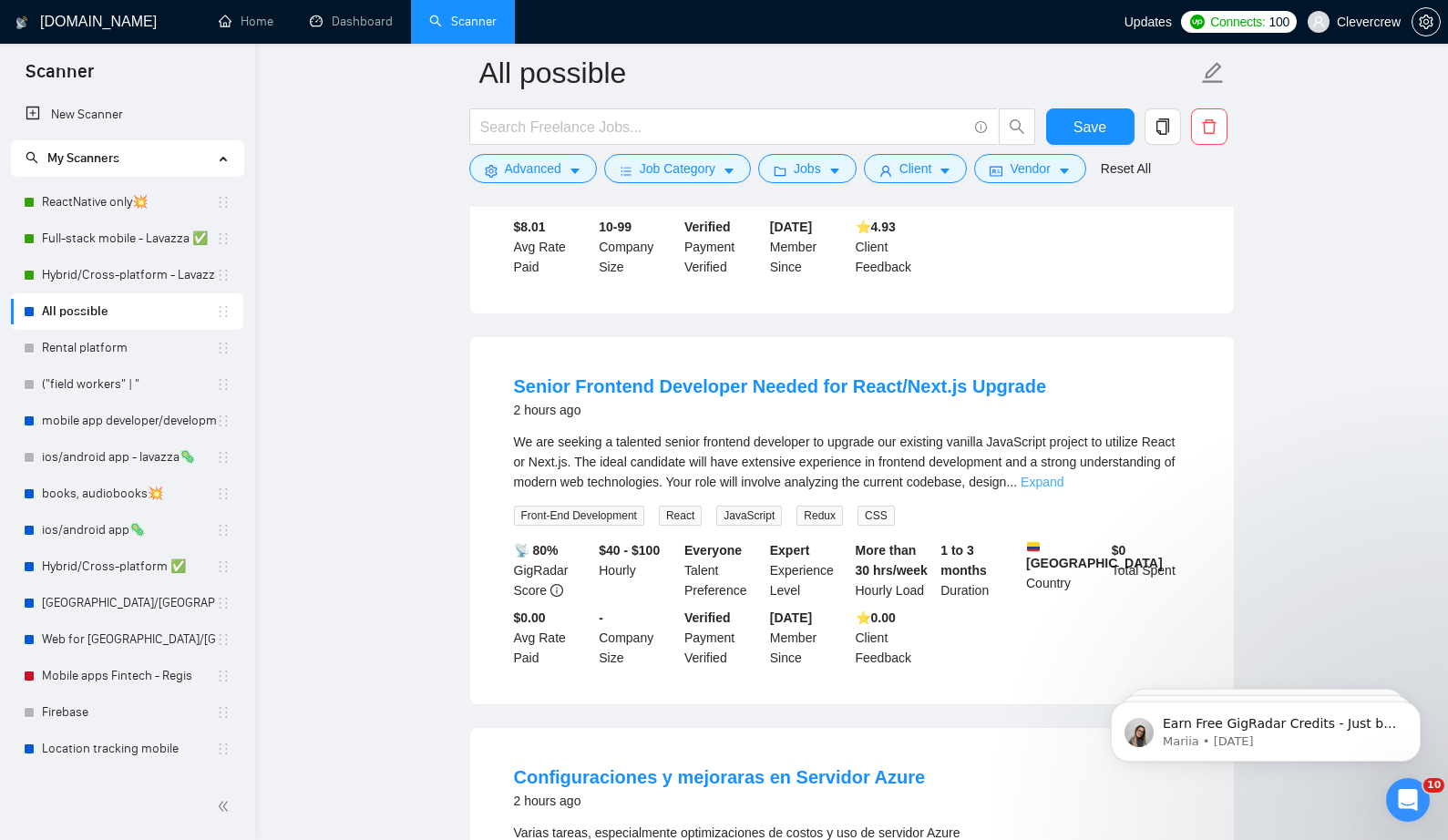
click at [1063, 490] on link "Expand" at bounding box center [1042, 482] width 43 height 15
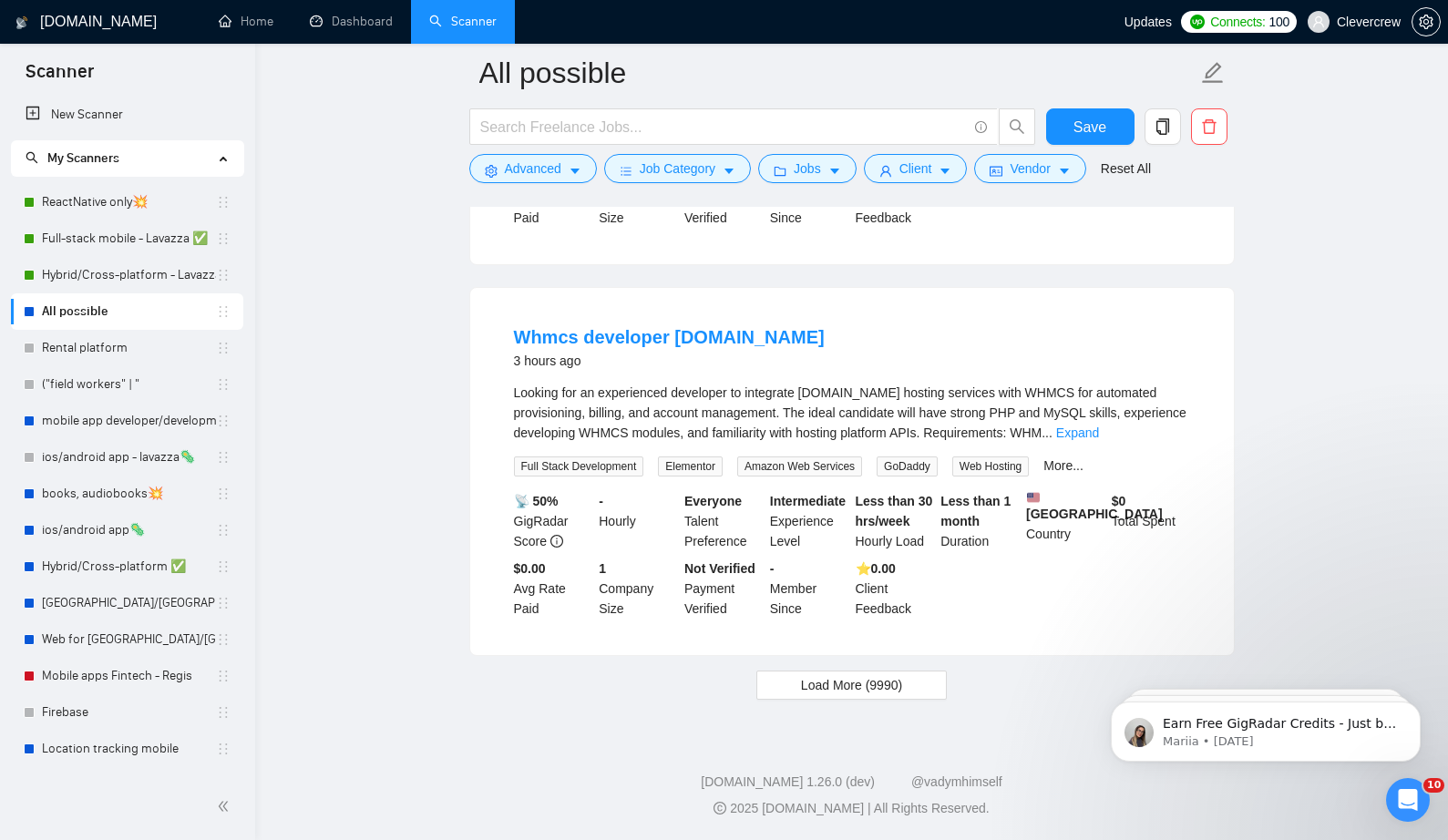
scroll to position [3872, 0]
click at [135, 355] on link "Rental platform" at bounding box center [129, 348] width 174 height 36
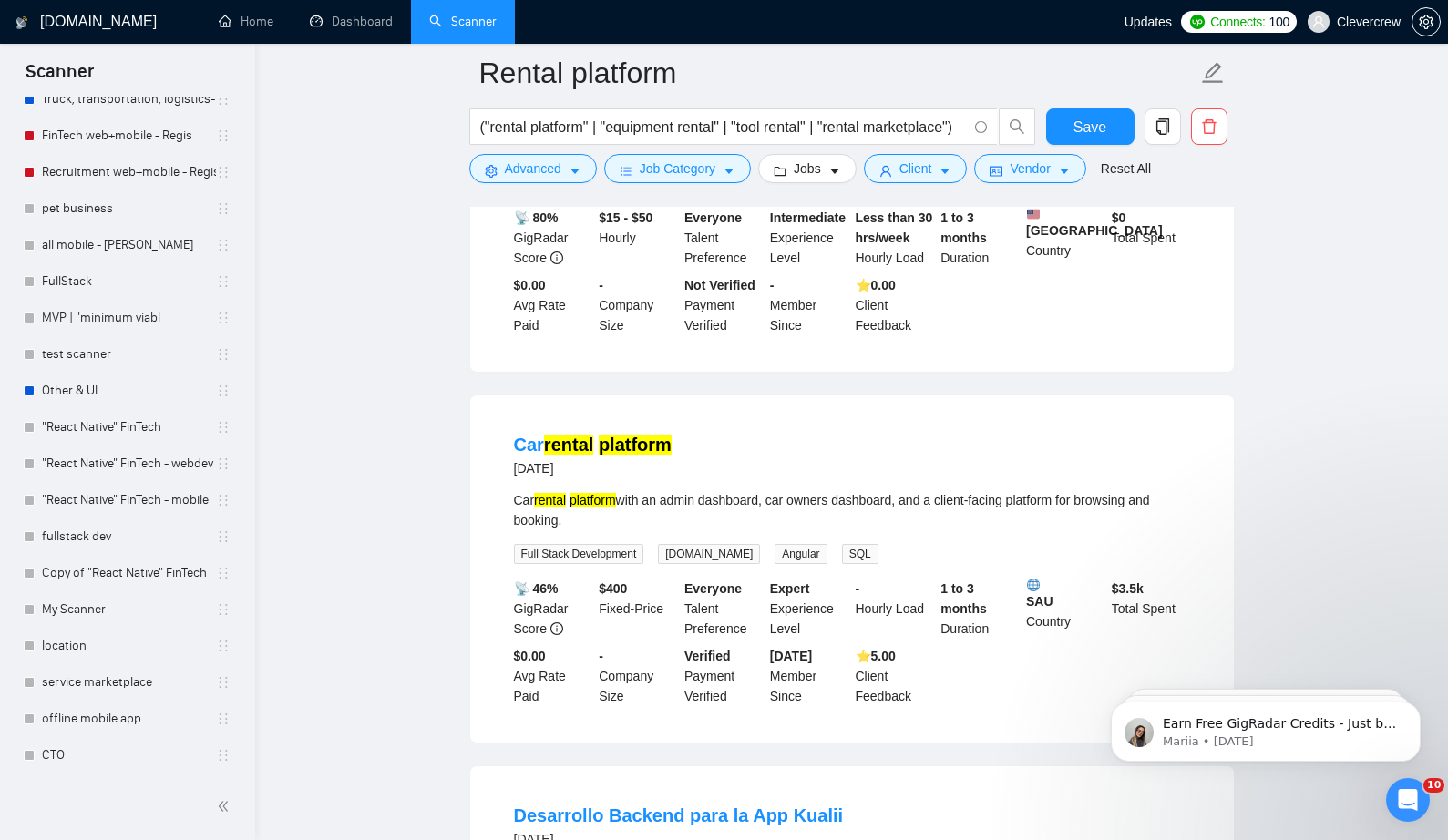
scroll to position [1045, 0]
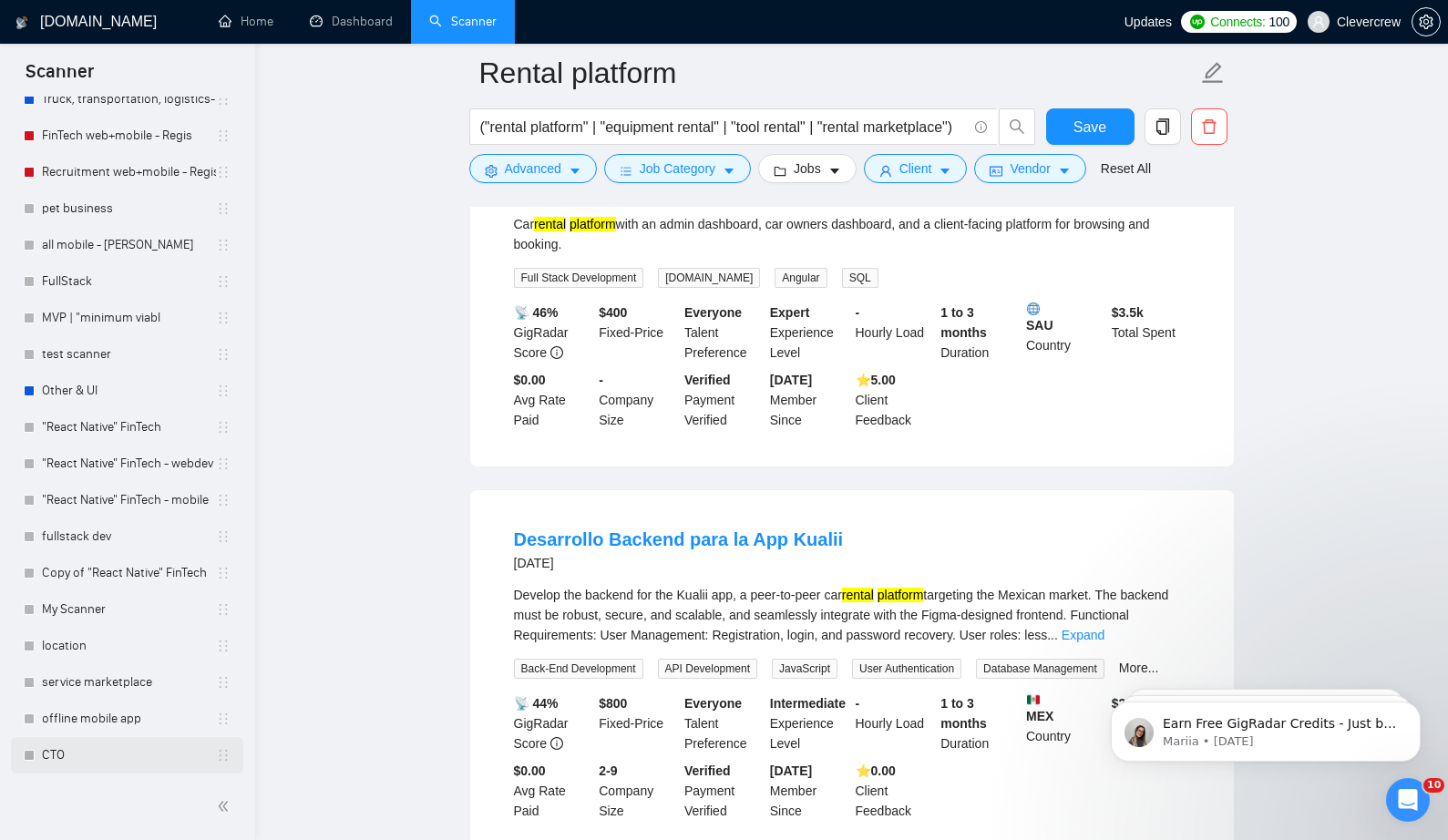
click at [102, 748] on link "CTO" at bounding box center [129, 755] width 174 height 36
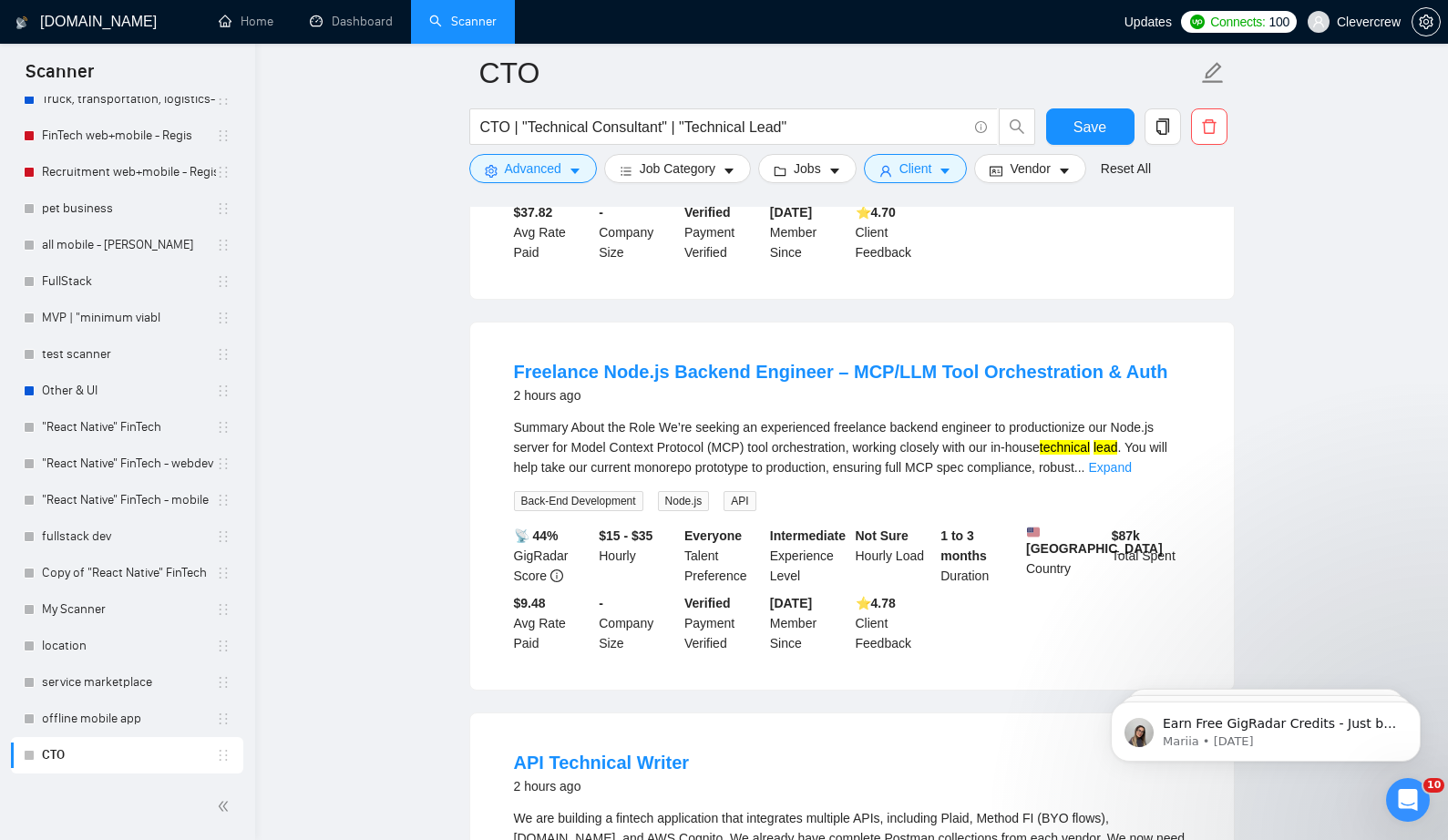
scroll to position [475, 0]
click at [1131, 461] on link "Expand" at bounding box center [1109, 468] width 43 height 15
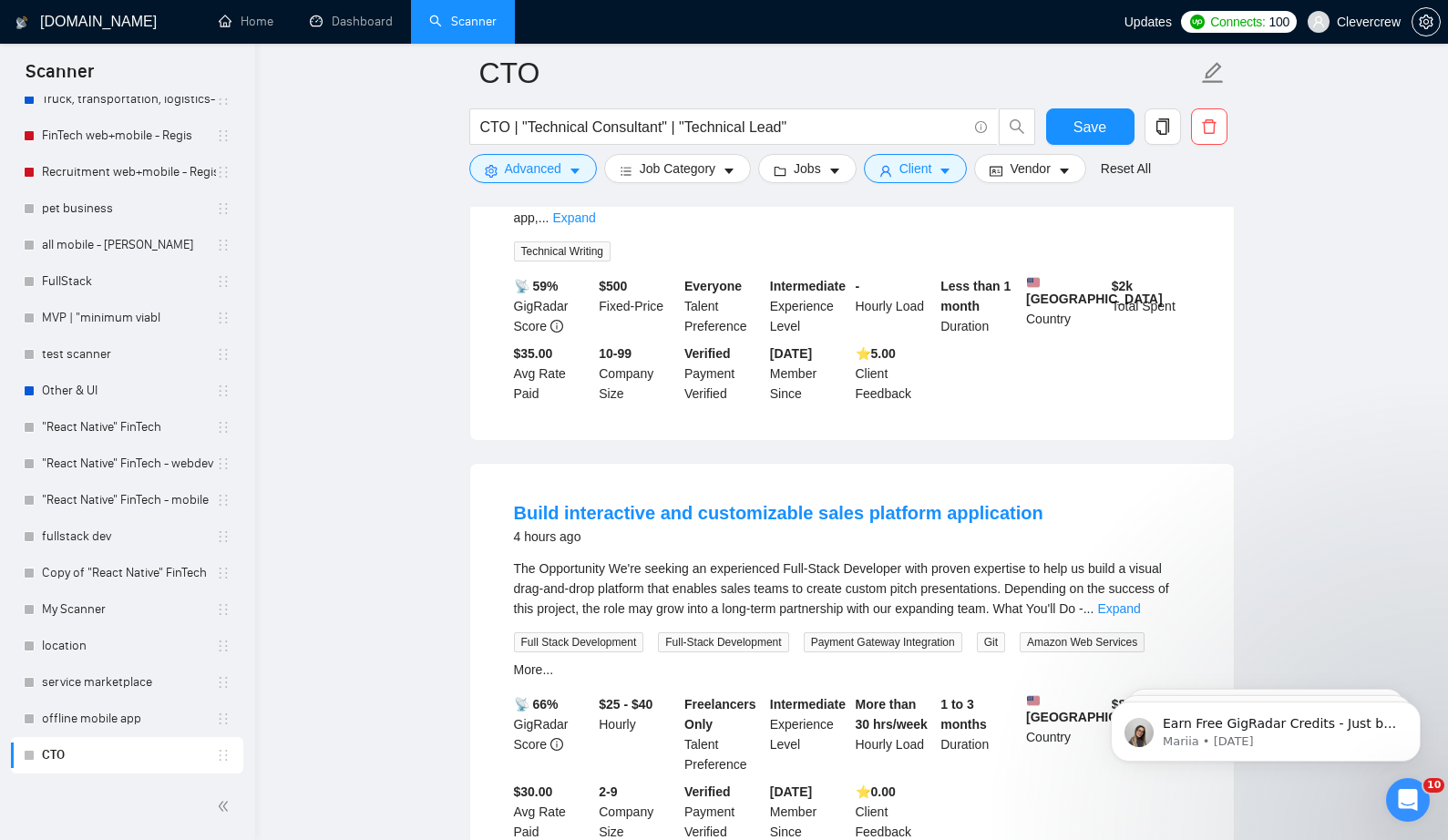
scroll to position [1797, 0]
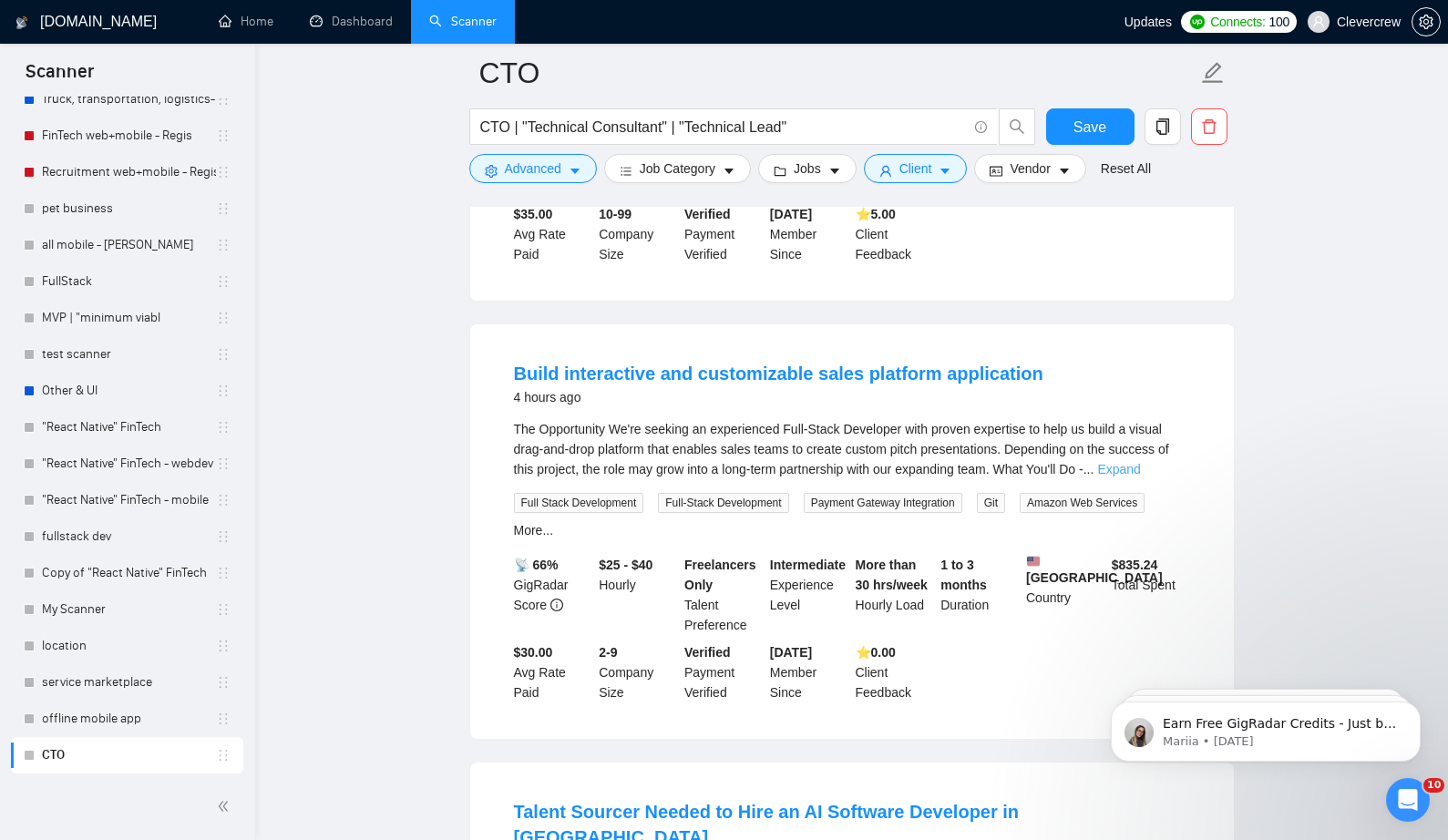
click at [1140, 477] on link "Expand" at bounding box center [1119, 469] width 43 height 15
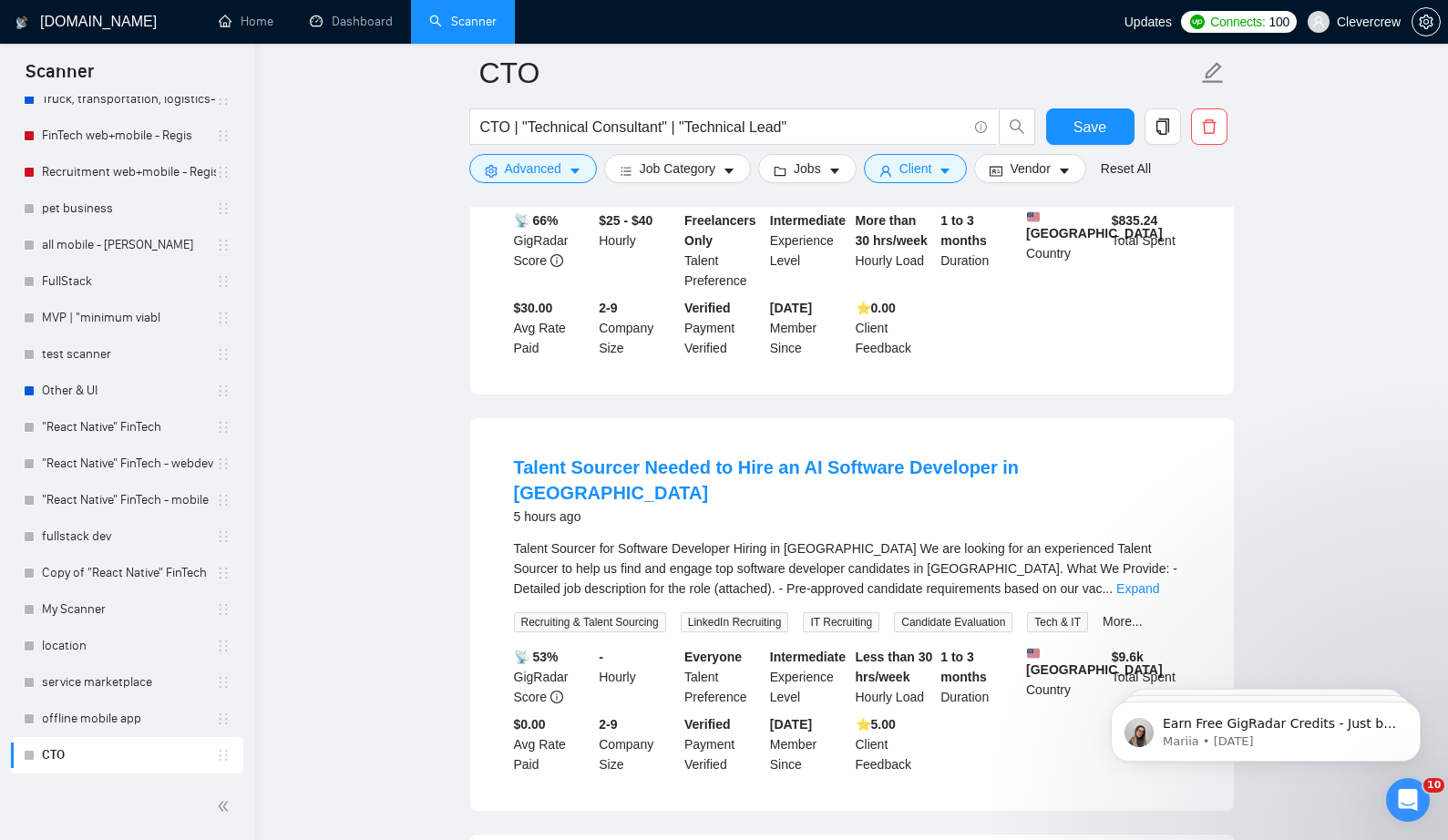
scroll to position [2355, 0]
